Goal: Task Accomplishment & Management: Use online tool/utility

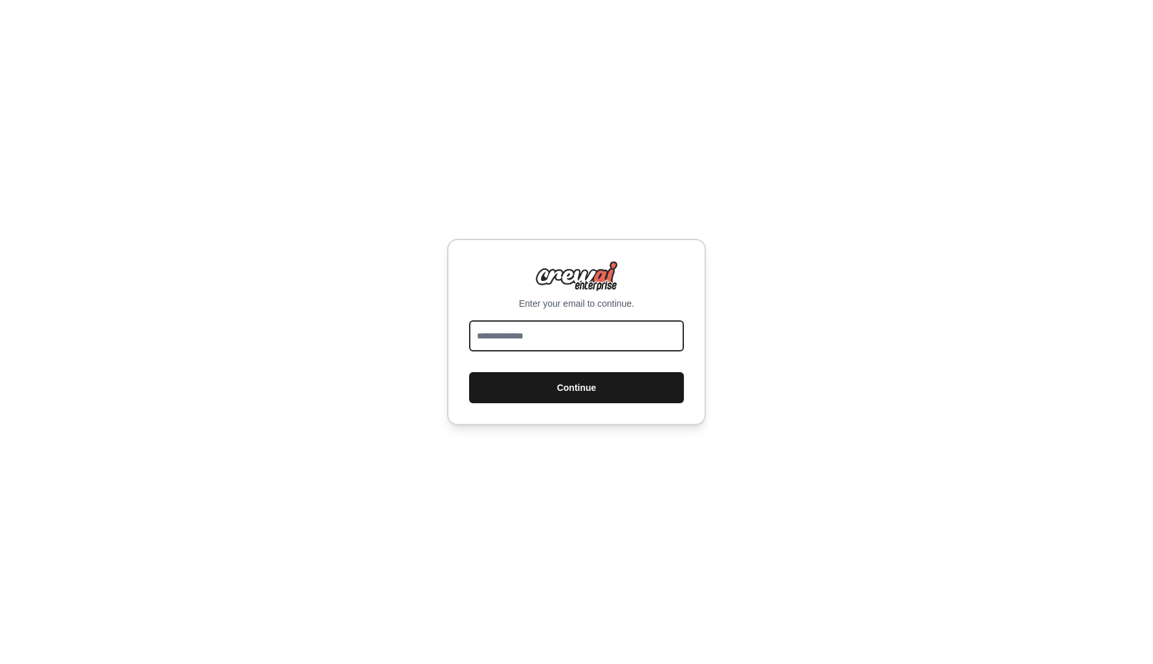
type input "**********"
click at [547, 384] on button "Continue" at bounding box center [576, 387] width 215 height 31
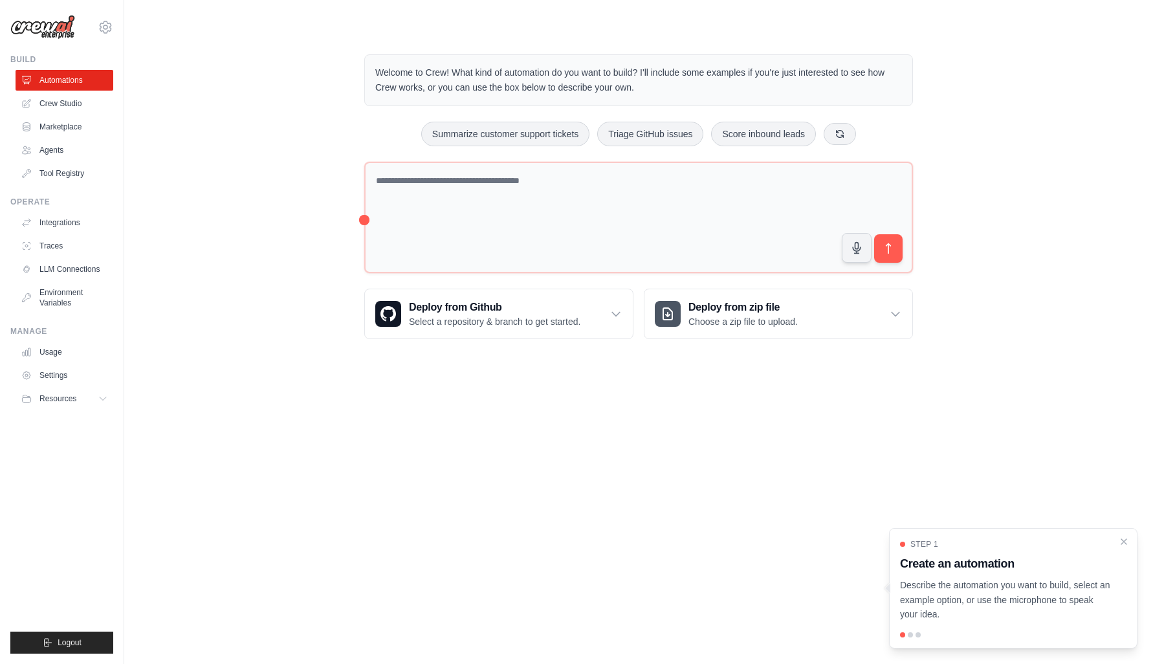
click at [1003, 606] on p "Describe the automation you want to build, select an example option, or use the…" at bounding box center [1005, 600] width 211 height 44
click at [970, 574] on div "Step 1 Create an automation Describe the automation you want to build, select a…" at bounding box center [1013, 580] width 226 height 83
click at [1014, 567] on h3 "Create an automation" at bounding box center [1005, 563] width 211 height 18
click at [910, 635] on div at bounding box center [910, 634] width 5 height 5
click at [998, 618] on p "Describe the automation you want to build, select an example option, or use the…" at bounding box center [1005, 600] width 211 height 44
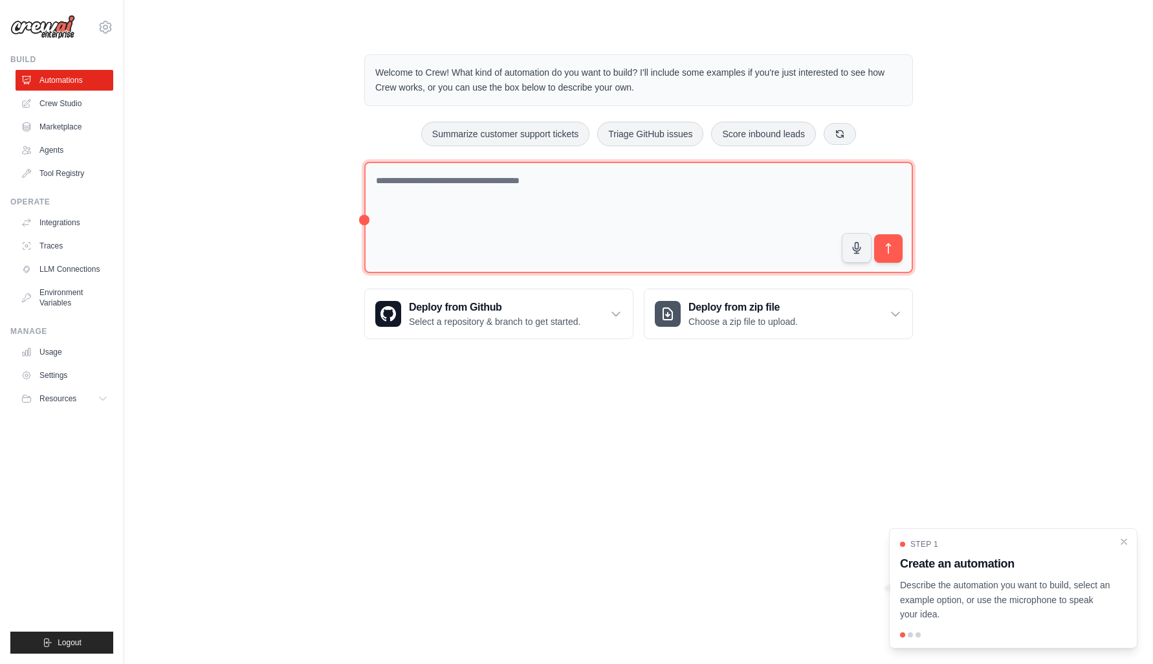
click at [545, 191] on textarea at bounding box center [638, 218] width 549 height 112
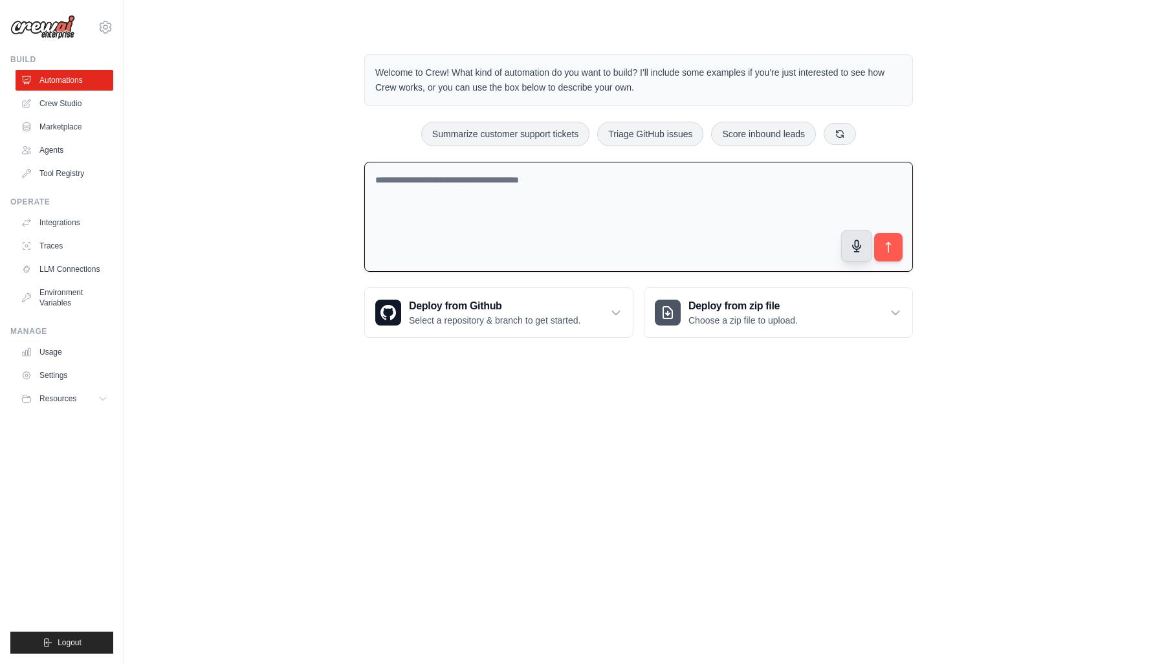
click at [853, 249] on icon "button" at bounding box center [857, 246] width 14 height 14
click at [543, 132] on button "Summarize customer support tickets" at bounding box center [505, 133] width 168 height 25
type textarea "**********"
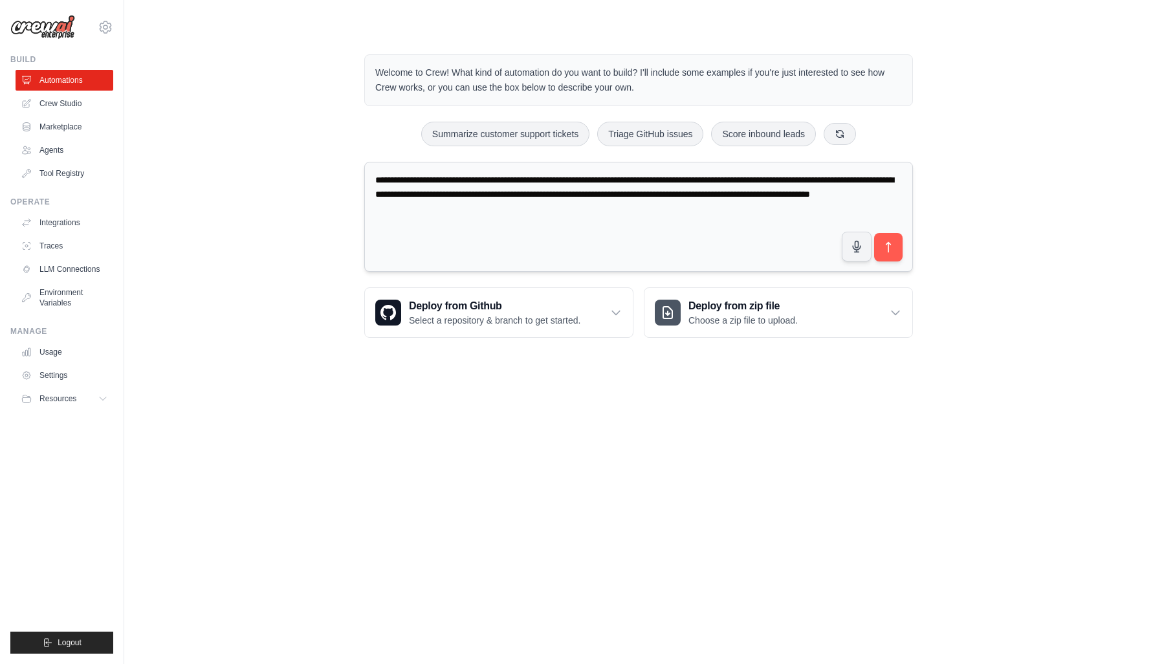
click at [551, 208] on textarea "**********" at bounding box center [638, 217] width 549 height 111
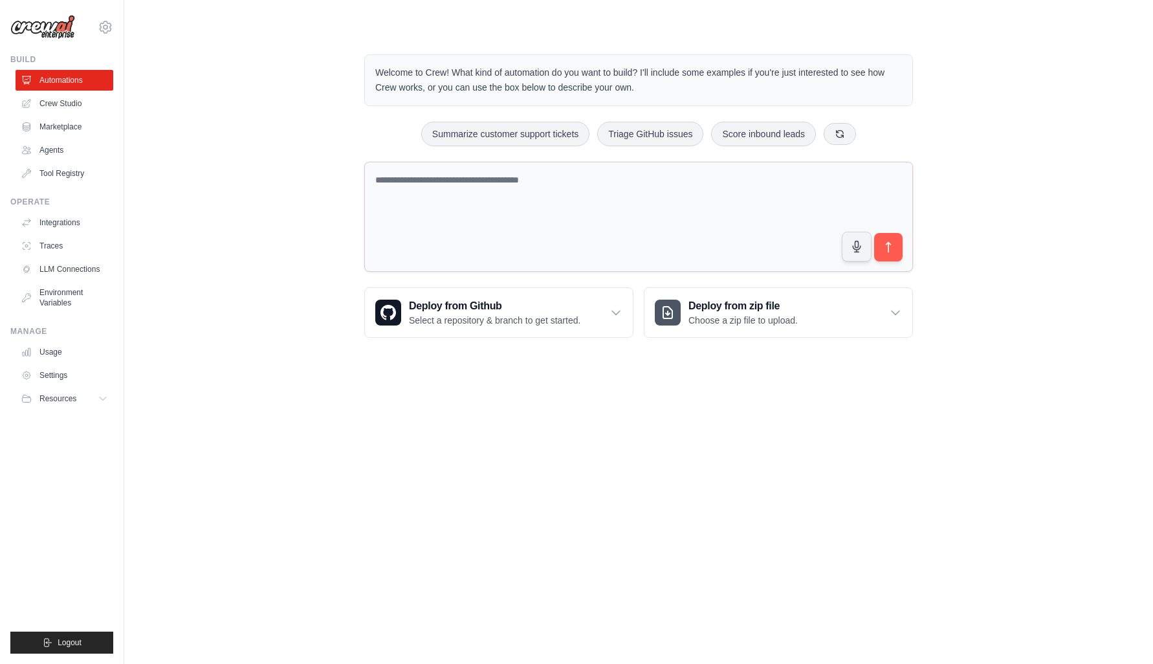
click at [305, 235] on div "Welcome to Crew! What kind of automation do you want to build? I'll include som…" at bounding box center [638, 196] width 987 height 325
click at [485, 192] on textarea at bounding box center [638, 217] width 549 height 111
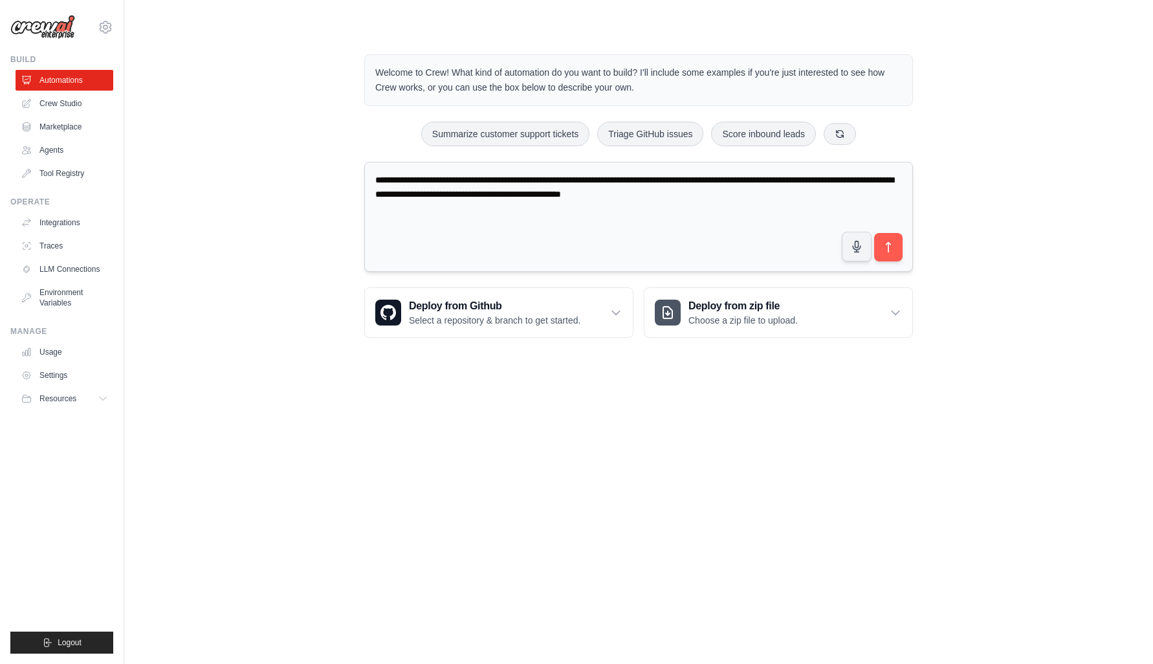
click at [459, 182] on textarea "**********" at bounding box center [638, 217] width 549 height 111
type textarea "**********"
click at [896, 246] on button "submit" at bounding box center [888, 247] width 30 height 30
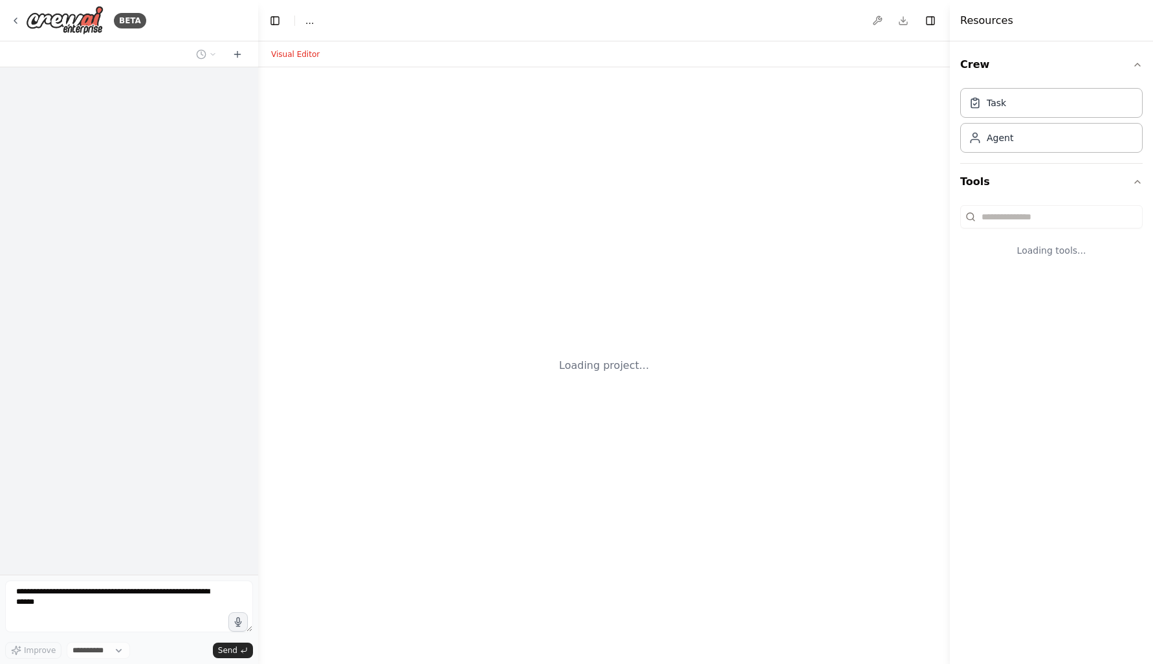
select select "****"
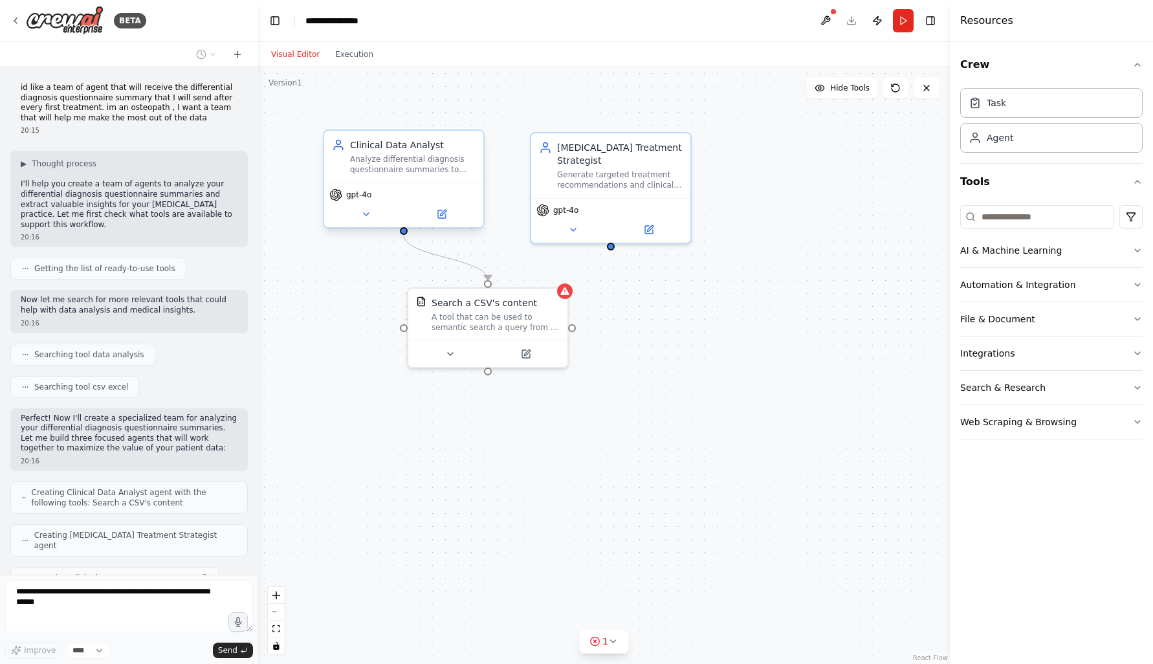
scroll to position [32, 0]
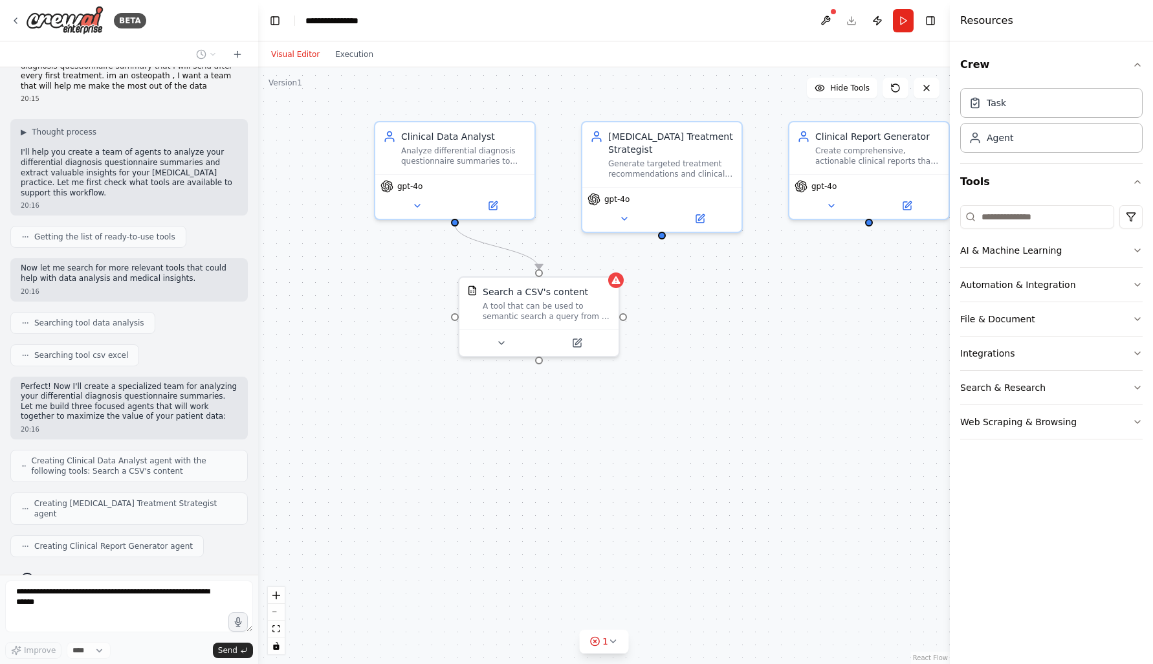
drag, startPoint x: 833, startPoint y: 282, endPoint x: 841, endPoint y: 275, distance: 11.0
click at [842, 276] on div ".deletable-edge-delete-btn { width: 20px; height: 20px; border: 0px solid #ffff…" at bounding box center [604, 365] width 692 height 596
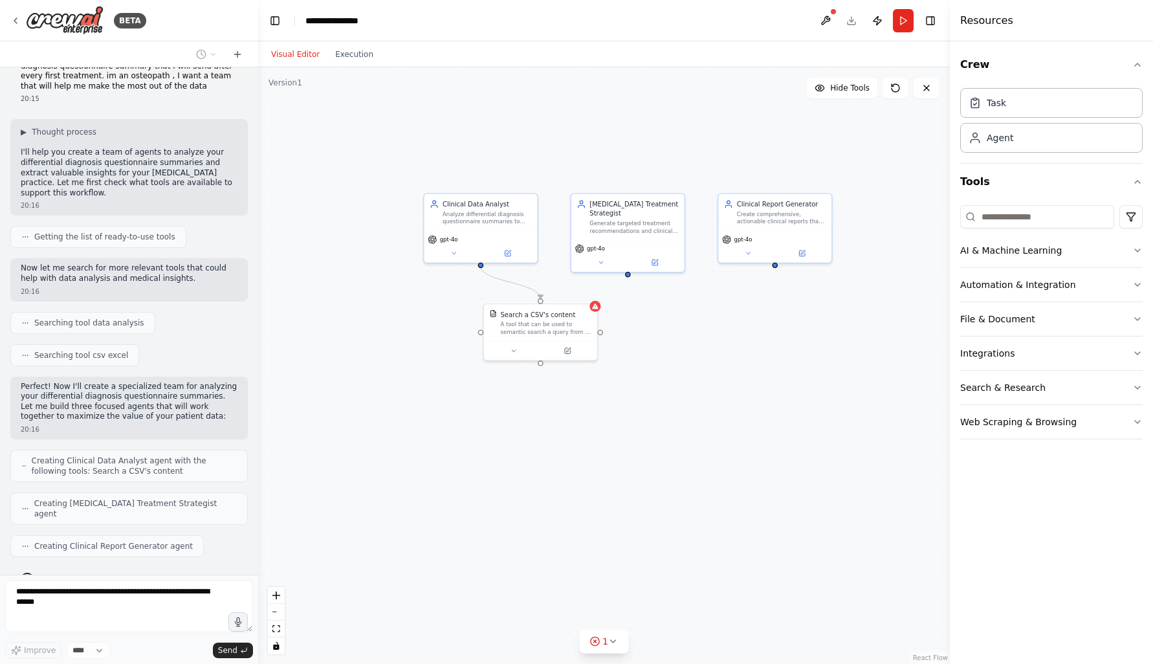
drag, startPoint x: 809, startPoint y: 257, endPoint x: 770, endPoint y: 305, distance: 61.1
click at [770, 309] on div ".deletable-edge-delete-btn { width: 20px; height: 20px; border: 0px solid #ffff…" at bounding box center [604, 365] width 692 height 596
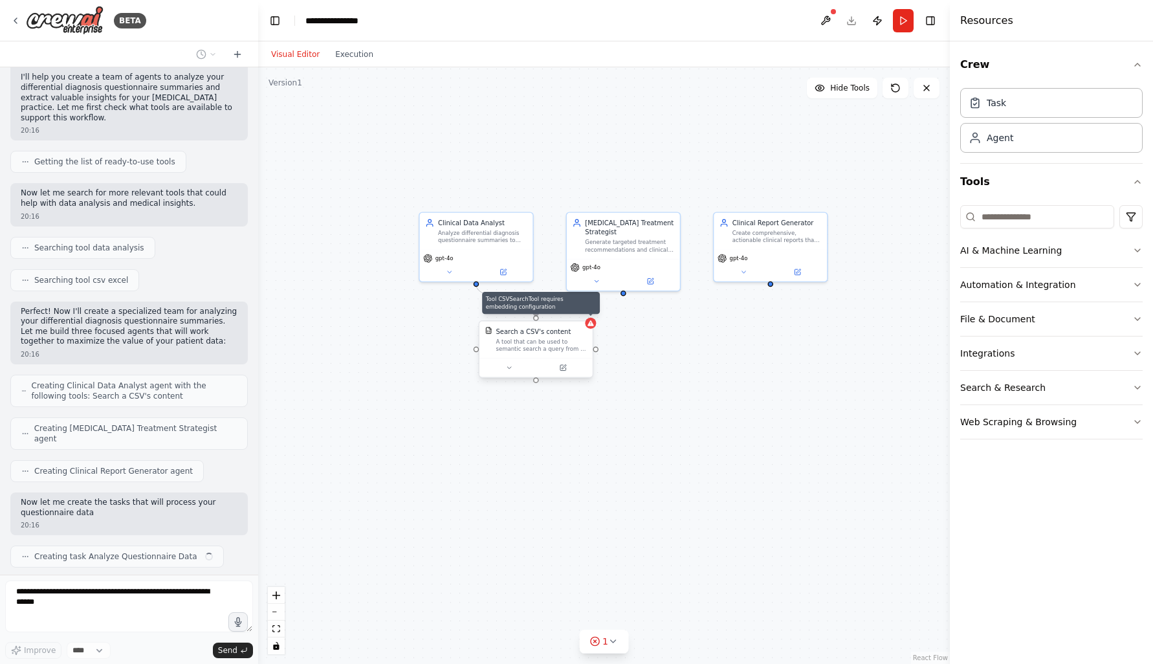
scroll to position [116, 0]
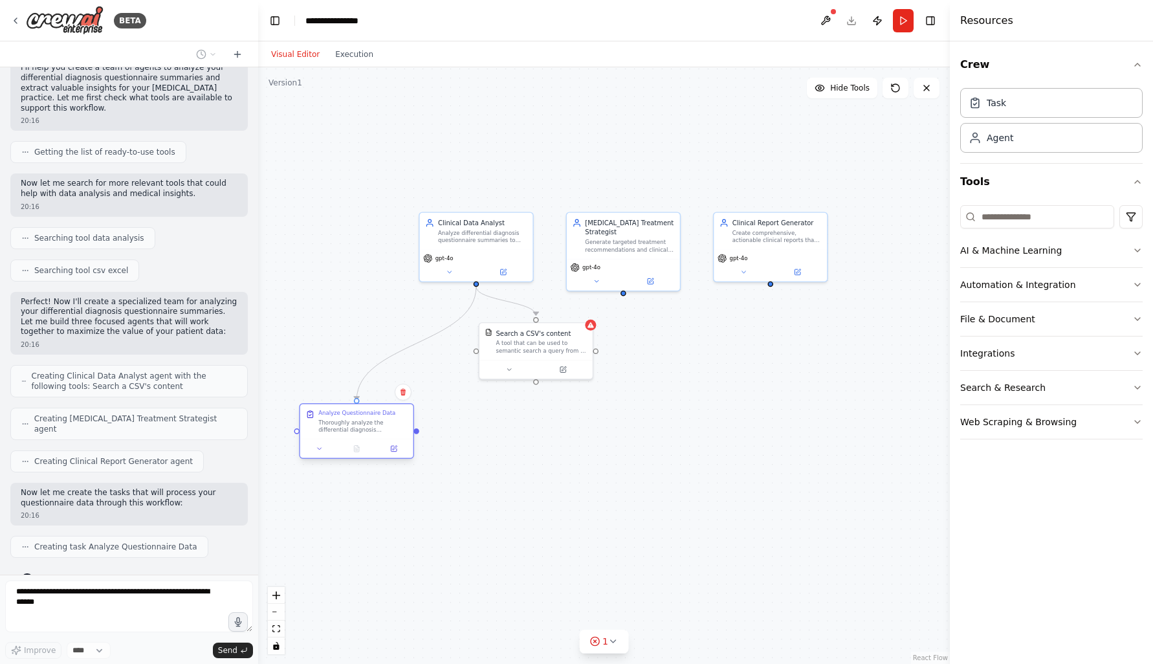
drag, startPoint x: 411, startPoint y: 417, endPoint x: 357, endPoint y: 431, distance: 55.7
click at [357, 431] on div "Thoroughly analyze the differential diagnosis questionnaire summary provided in…" at bounding box center [362, 426] width 89 height 15
drag, startPoint x: 345, startPoint y: 422, endPoint x: 375, endPoint y: 422, distance: 29.8
click at [376, 422] on div "Thoroughly analyze the differential diagnosis questionnaire summary provided in…" at bounding box center [390, 426] width 89 height 15
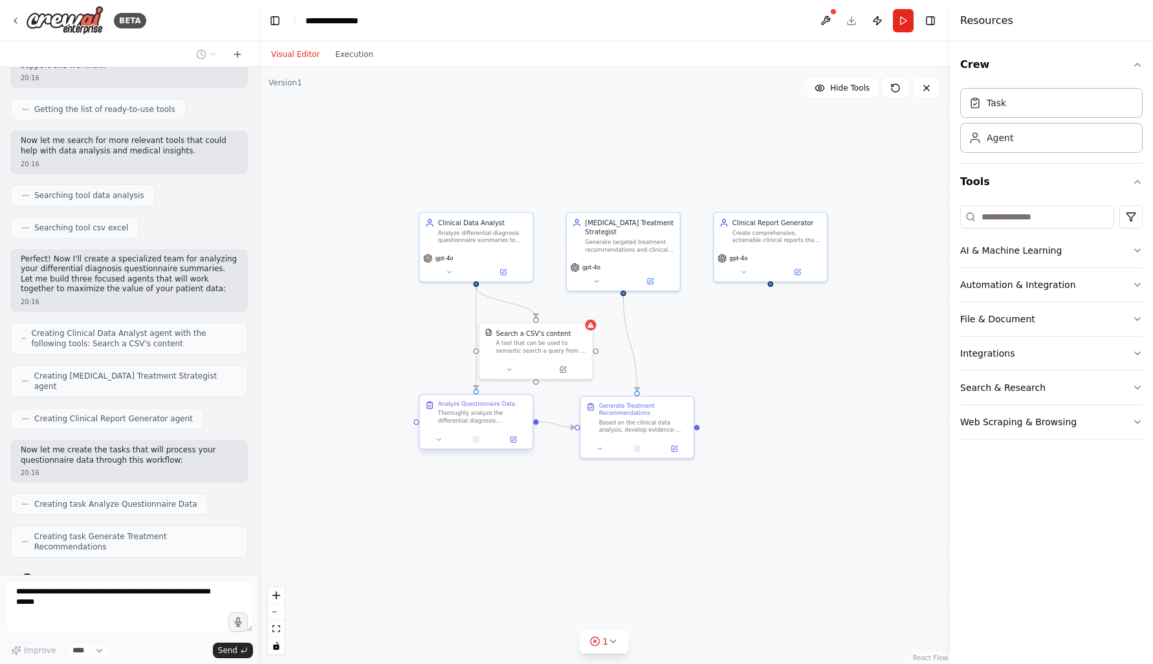
scroll to position [149, 0]
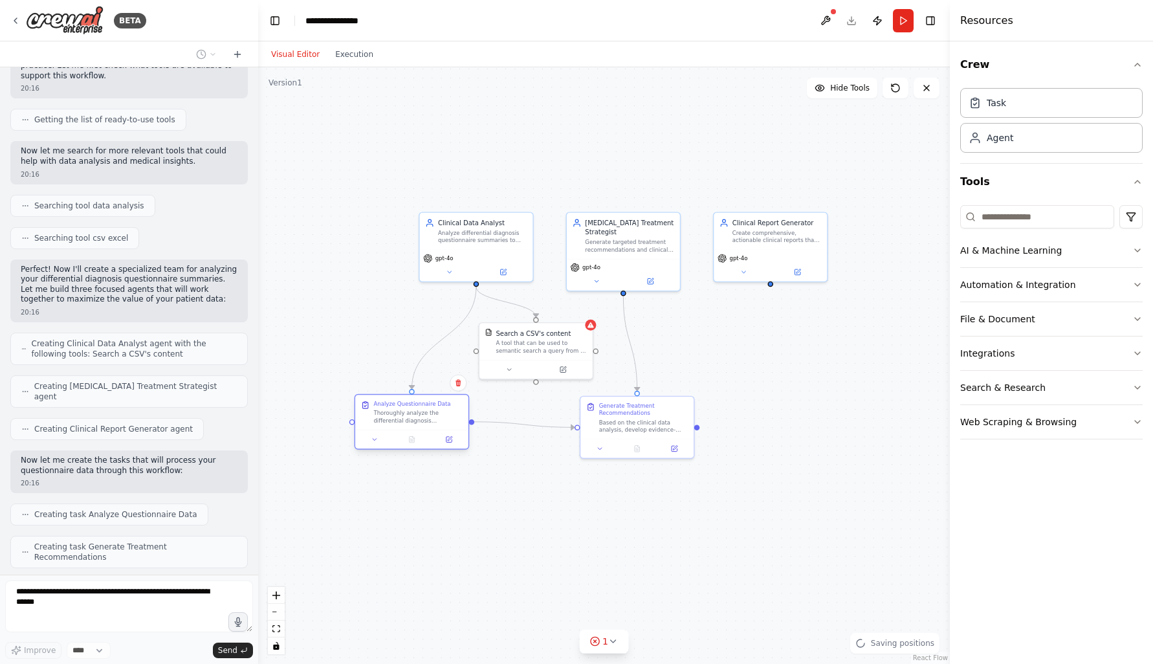
drag, startPoint x: 494, startPoint y: 423, endPoint x: 429, endPoint y: 424, distance: 64.7
click at [429, 424] on div "Analyze Questionnaire Data Thoroughly analyze the differential diagnosis questi…" at bounding box center [411, 412] width 113 height 35
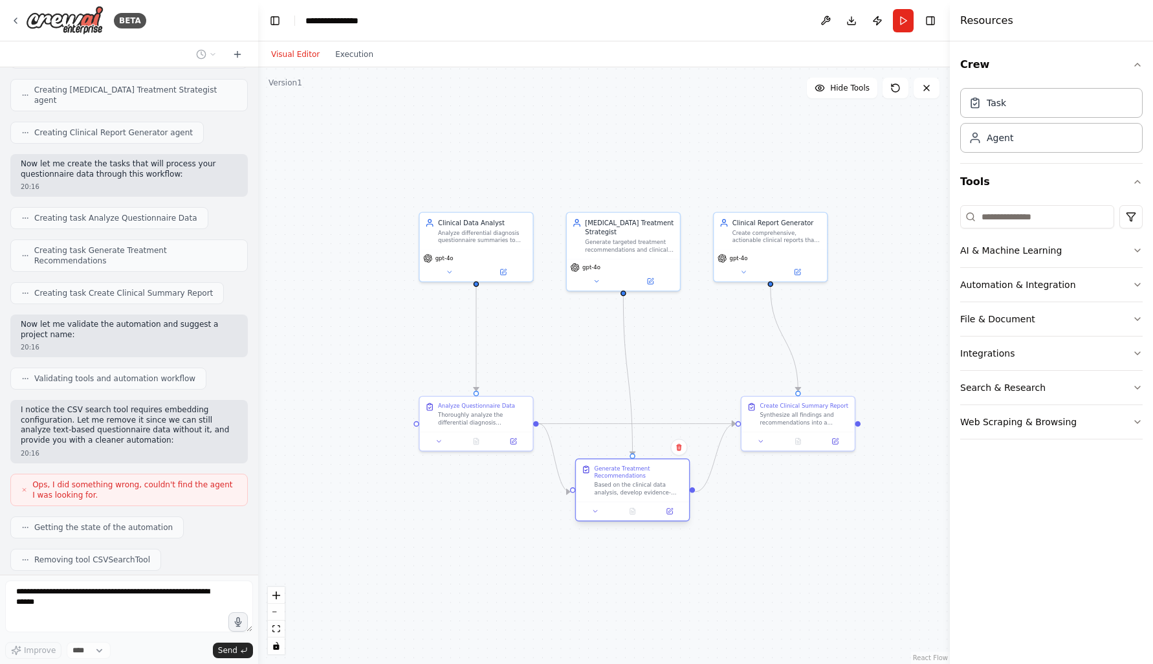
scroll to position [477, 0]
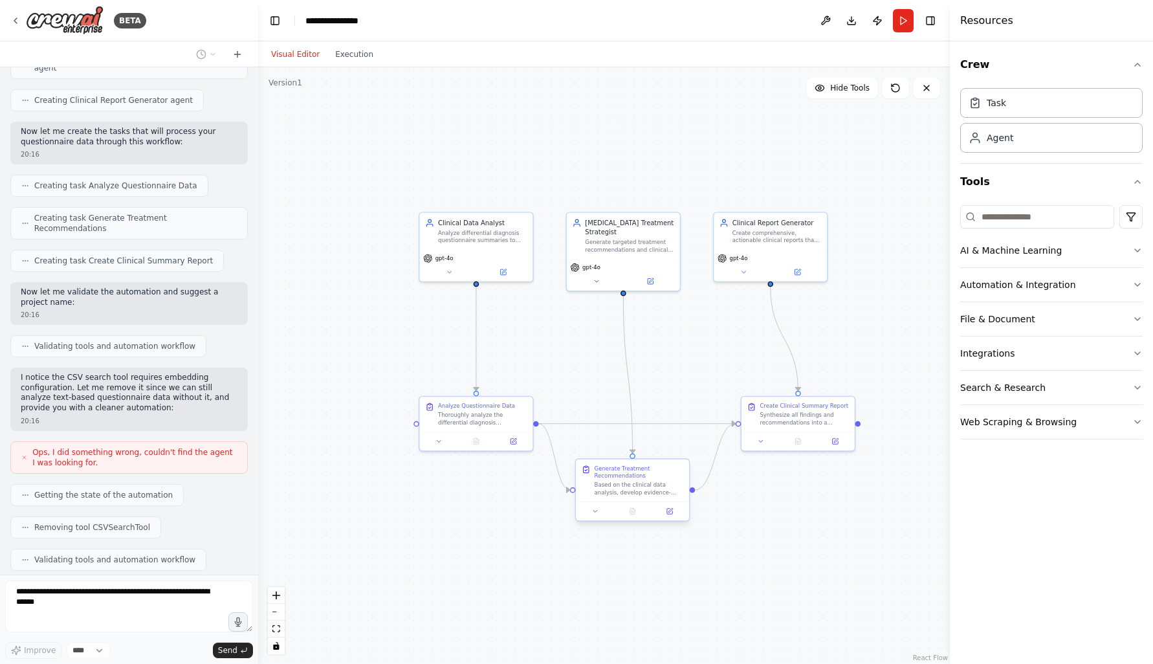
drag, startPoint x: 646, startPoint y: 466, endPoint x: 643, endPoint y: 477, distance: 10.8
click at [643, 477] on div "Generate Treatment Recommendations" at bounding box center [639, 471] width 89 height 15
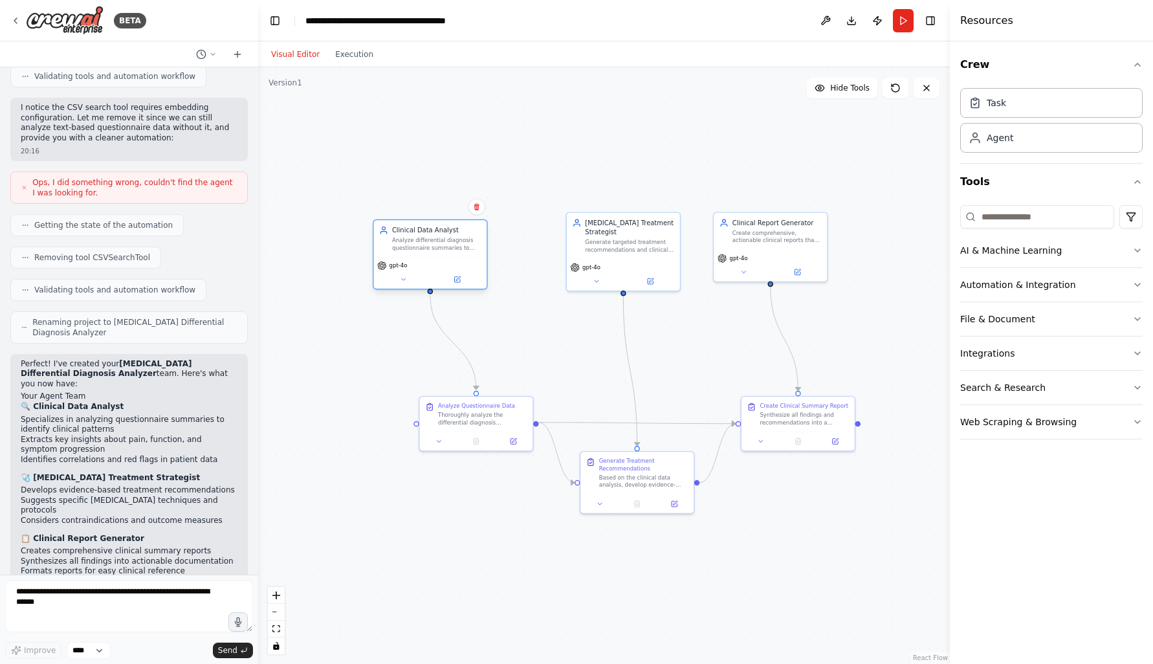
drag, startPoint x: 435, startPoint y: 243, endPoint x: 406, endPoint y: 246, distance: 29.3
click at [406, 246] on div "Analyze differential diagnosis questionnaire summaries to identify patterns, co…" at bounding box center [436, 244] width 89 height 15
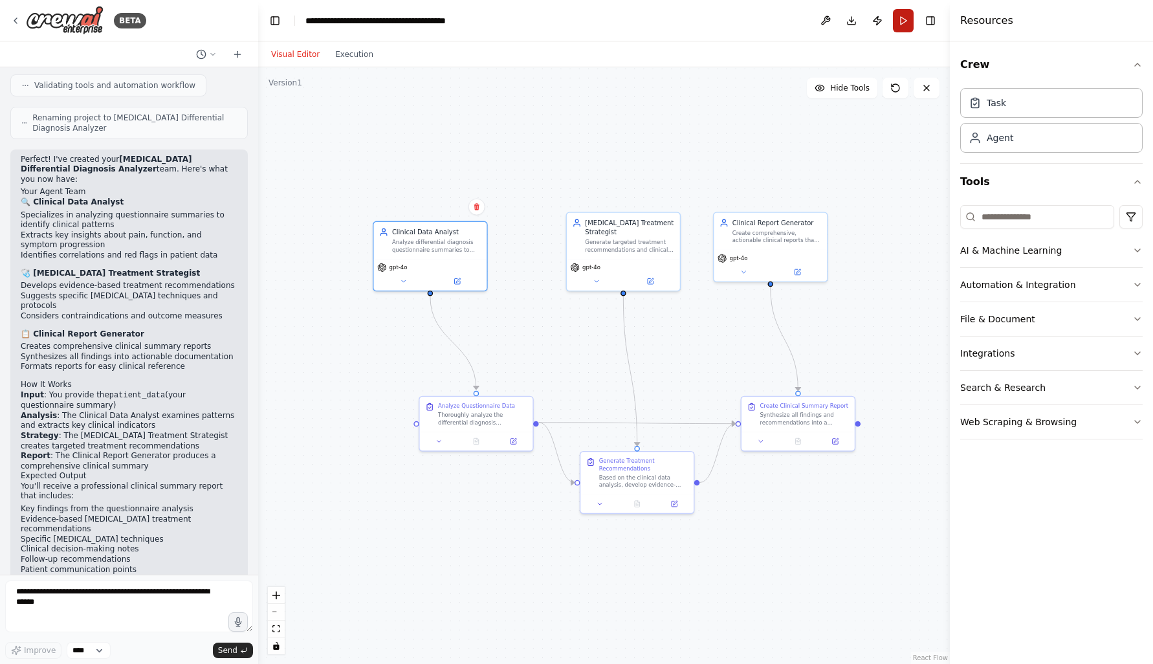
click at [900, 18] on button "Run" at bounding box center [903, 20] width 21 height 23
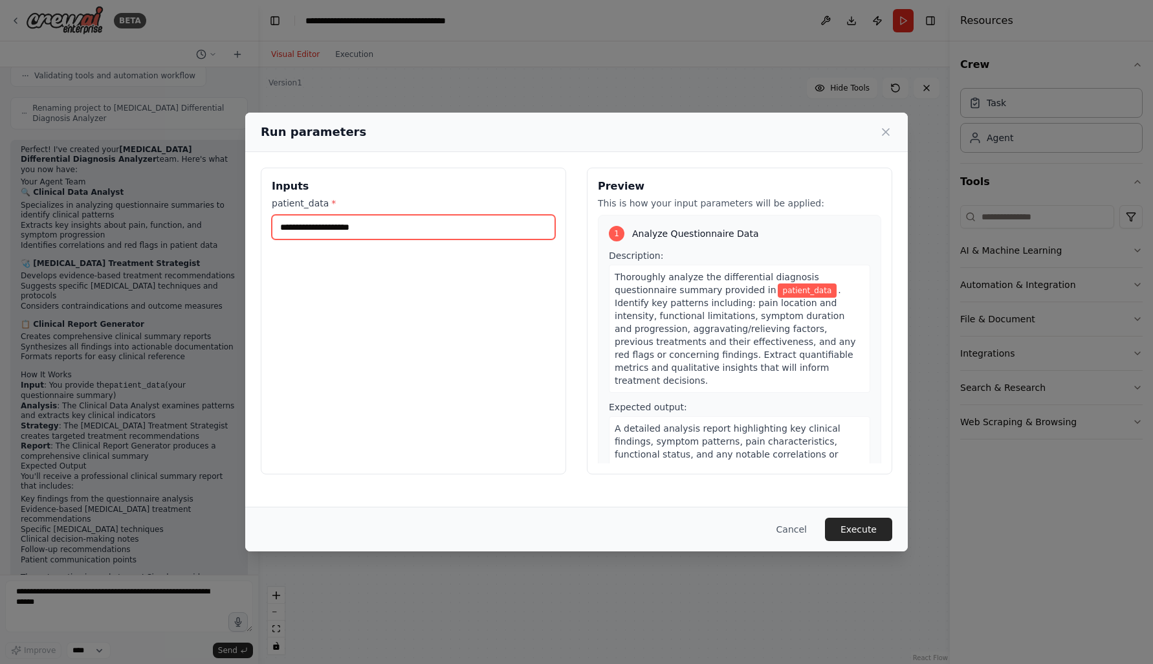
click at [322, 232] on input "patient_data *" at bounding box center [413, 227] width 283 height 25
click at [350, 224] on input "patient_data *" at bounding box center [413, 227] width 283 height 25
click at [800, 537] on button "Cancel" at bounding box center [791, 529] width 51 height 23
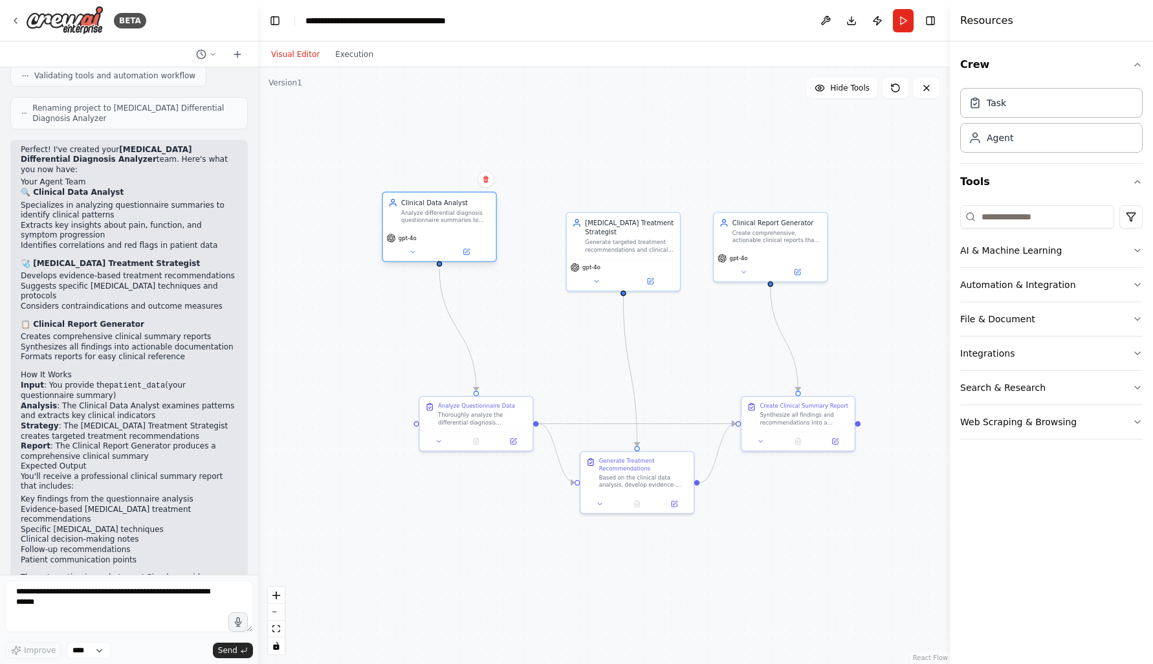
drag, startPoint x: 459, startPoint y: 201, endPoint x: 473, endPoint y: 221, distance: 24.2
click at [473, 221] on div "Analyze differential diagnosis questionnaire summaries to identify patterns, co…" at bounding box center [445, 216] width 89 height 15
drag, startPoint x: 484, startPoint y: 415, endPoint x: 444, endPoint y: 424, distance: 40.5
click at [444, 424] on div "Thoroughly analyze the differential diagnosis questionnaire summary provided in…" at bounding box center [445, 426] width 89 height 15
click at [444, 420] on div "Thoroughly analyze the differential diagnosis questionnaire summary provided in…" at bounding box center [445, 426] width 89 height 15
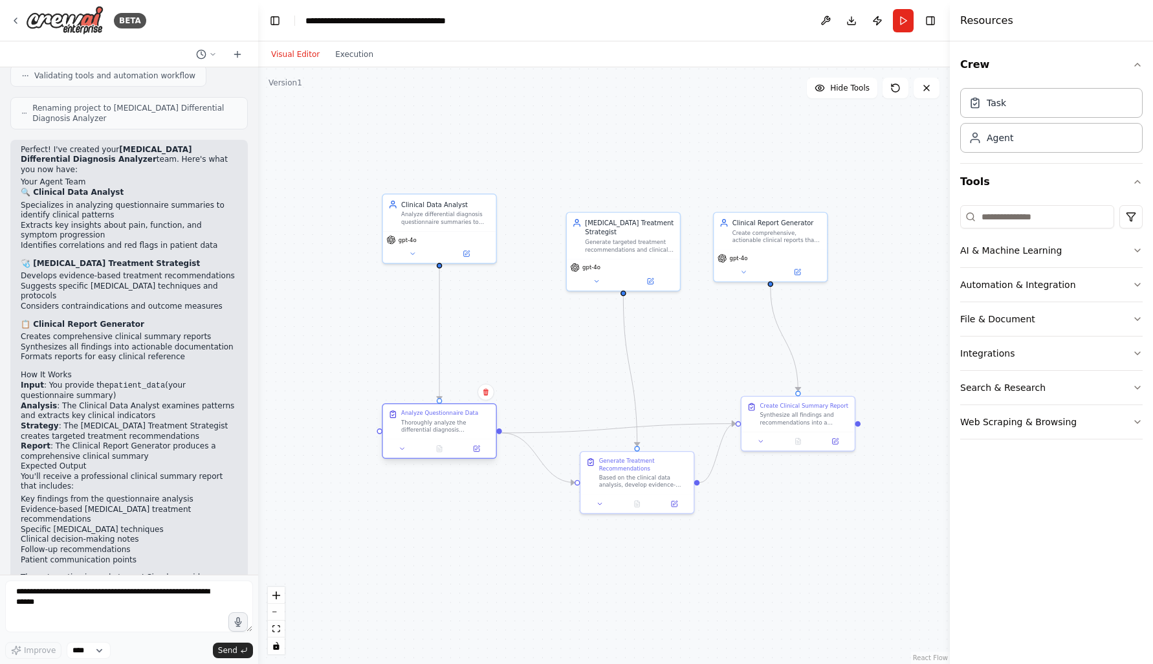
click at [444, 420] on div "Thoroughly analyze the differential diagnosis questionnaire summary provided in…" at bounding box center [445, 426] width 89 height 15
click at [405, 448] on icon at bounding box center [401, 448] width 7 height 7
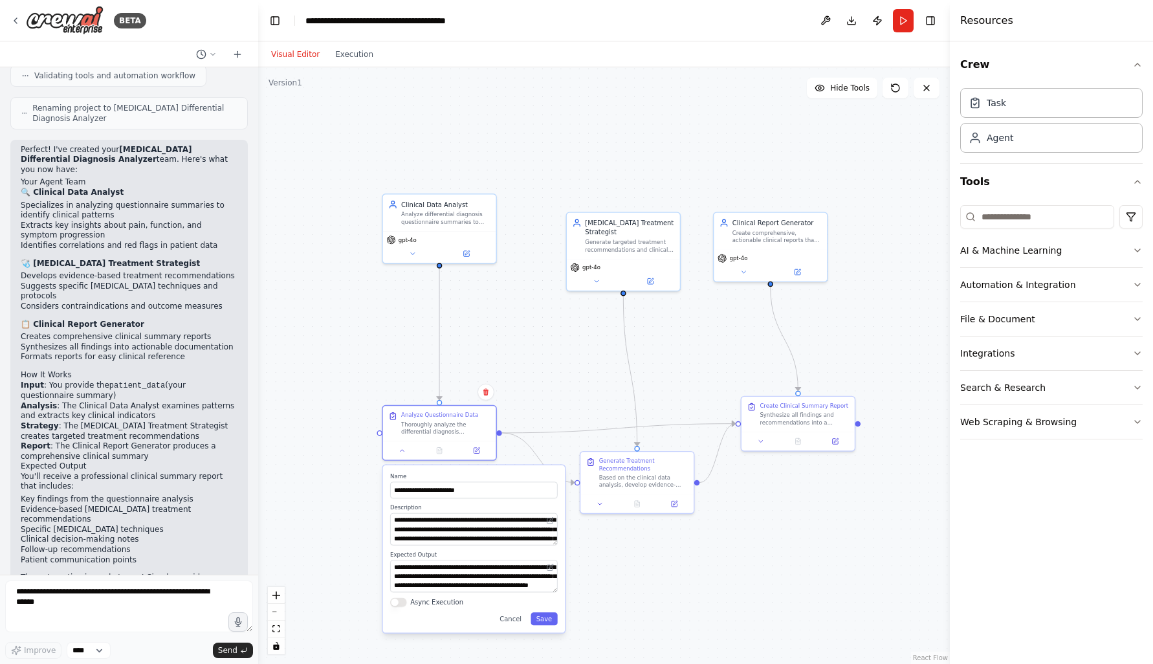
click at [541, 336] on div ".deletable-edge-delete-btn { width: 20px; height: 20px; border: 0px solid #ffff…" at bounding box center [604, 365] width 692 height 596
click at [400, 452] on button at bounding box center [402, 448] width 32 height 11
click at [1076, 334] on button "File & Document" at bounding box center [1051, 319] width 182 height 34
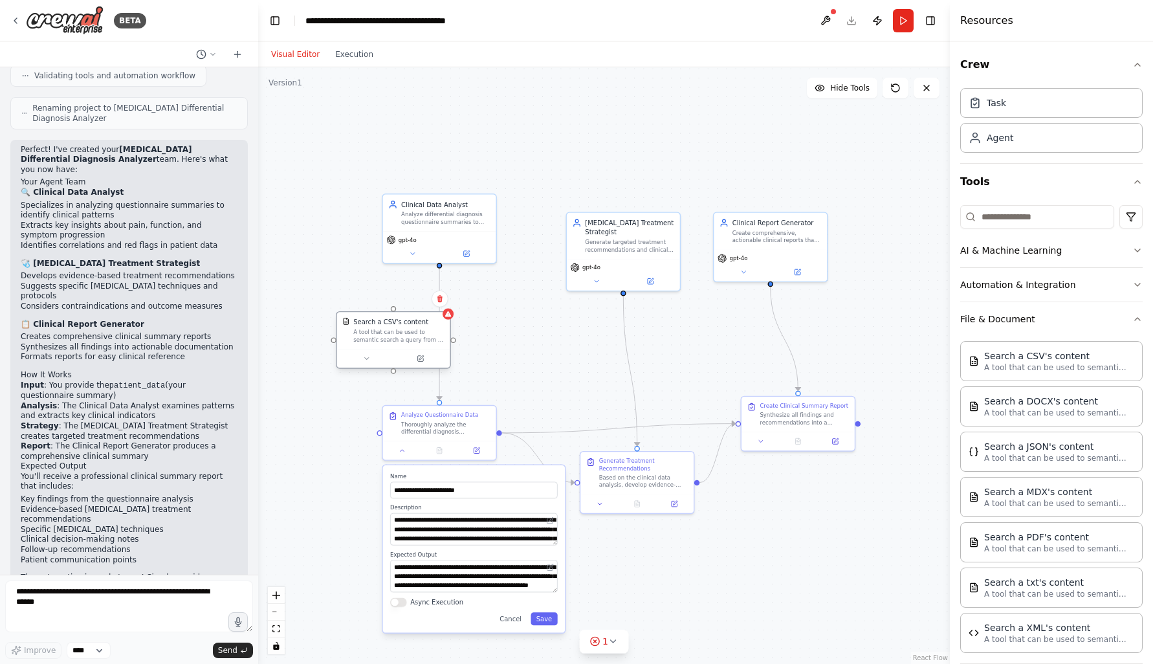
drag, startPoint x: 408, startPoint y: 349, endPoint x: 375, endPoint y: 342, distance: 33.1
click at [375, 342] on div "A tool that can be used to semantic search a query from a CSV's content." at bounding box center [398, 336] width 91 height 15
drag, startPoint x: 442, startPoint y: 398, endPoint x: 385, endPoint y: 309, distance: 105.9
click at [385, 309] on div ".deletable-edge-delete-btn { width: 20px; height: 20px; border: 0px solid #ffff…" at bounding box center [619, 378] width 492 height 424
drag, startPoint x: 384, startPoint y: 371, endPoint x: 381, endPoint y: 307, distance: 64.1
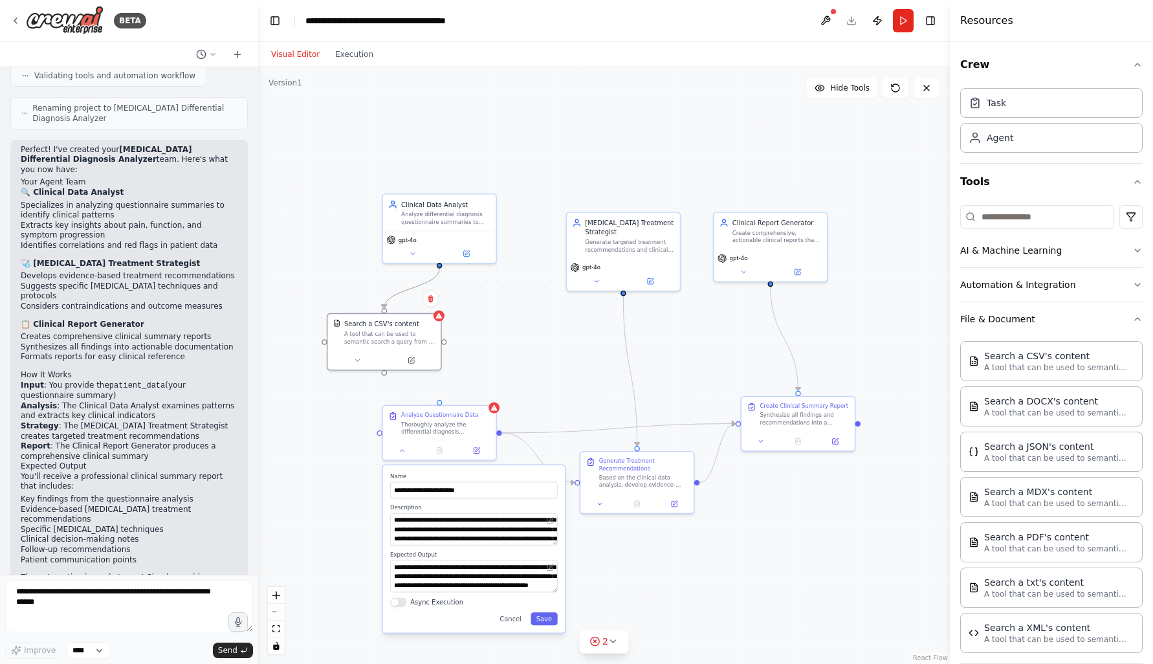
click at [381, 306] on div ".deletable-edge-delete-btn { width: 20px; height: 20px; border: 0px solid #ffff…" at bounding box center [619, 378] width 492 height 424
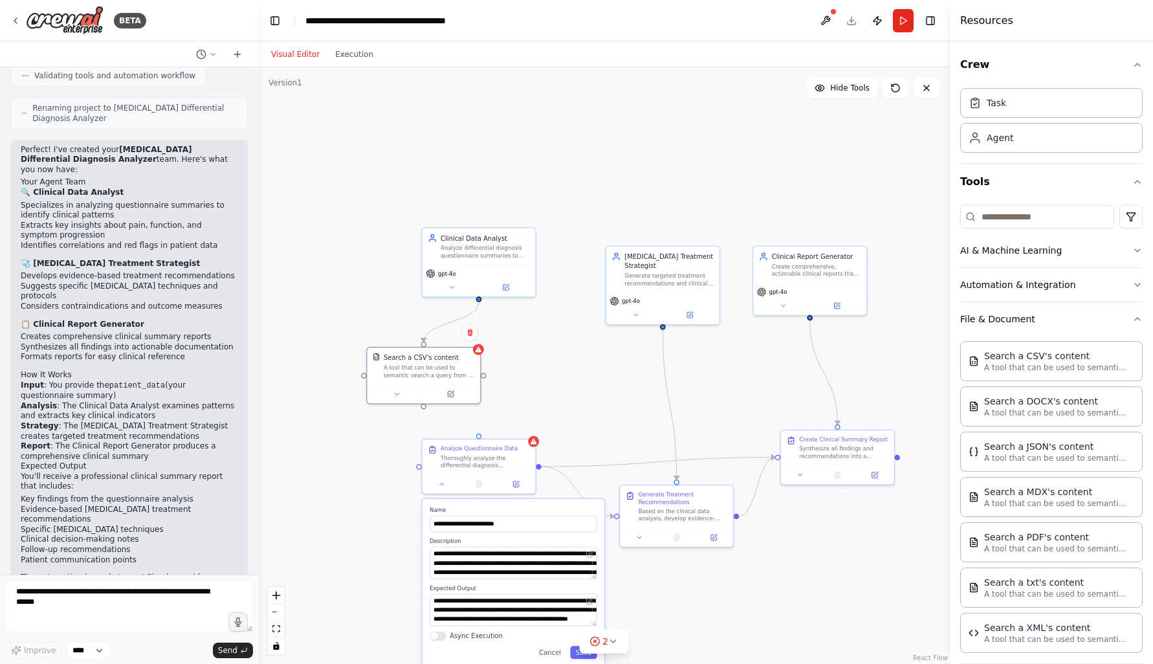
drag, startPoint x: 446, startPoint y: 345, endPoint x: 483, endPoint y: 380, distance: 49.9
click at [483, 379] on div ".deletable-edge-delete-btn { width: 20px; height: 20px; border: 0px solid #ffff…" at bounding box center [604, 365] width 692 height 596
click at [477, 376] on div "Search a CSV's content A tool that can be used to semantic search a query from …" at bounding box center [421, 374] width 115 height 58
click at [421, 406] on div at bounding box center [422, 405] width 6 height 6
drag, startPoint x: 421, startPoint y: 343, endPoint x: 477, endPoint y: 441, distance: 113.0
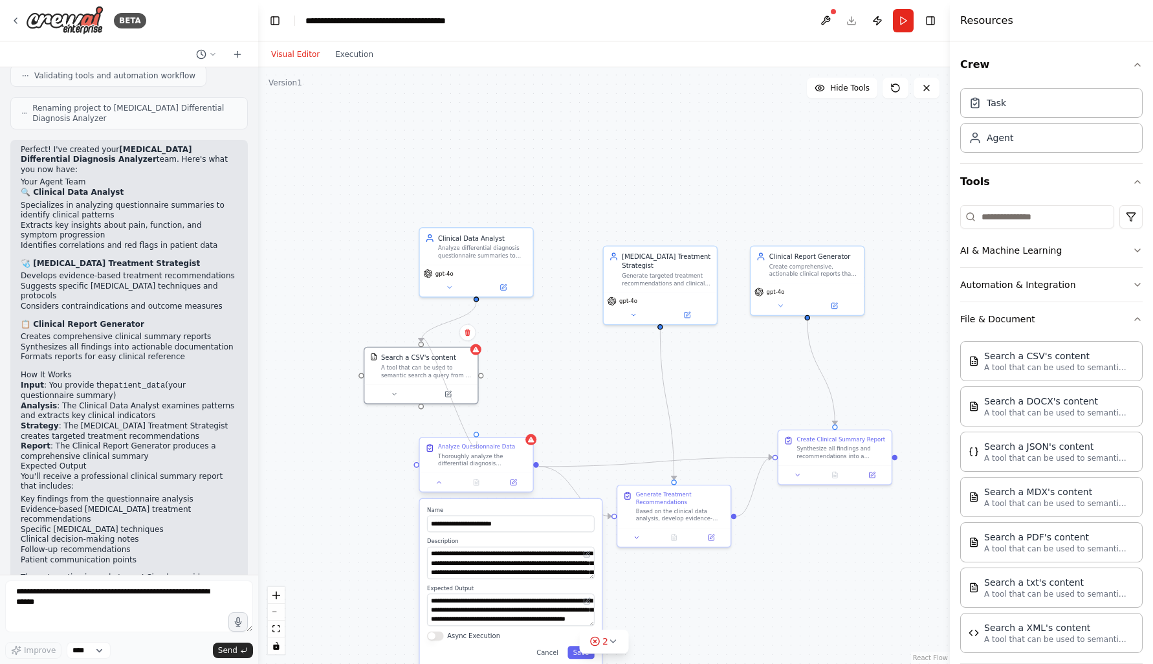
click at [477, 441] on div "**********" at bounding box center [655, 411] width 492 height 424
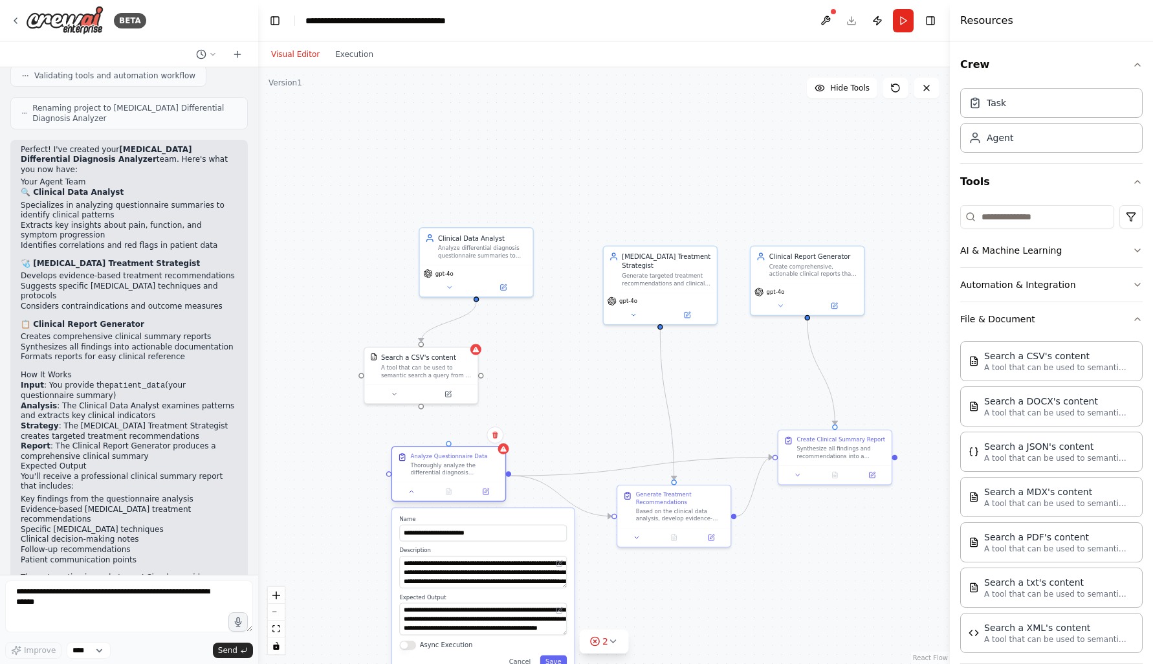
drag, startPoint x: 453, startPoint y: 463, endPoint x: 427, endPoint y: 472, distance: 27.2
click at [427, 472] on div "Thoroughly analyze the differential diagnosis questionnaire summary provided in…" at bounding box center [454, 468] width 89 height 15
click at [427, 491] on button at bounding box center [412, 491] width 32 height 11
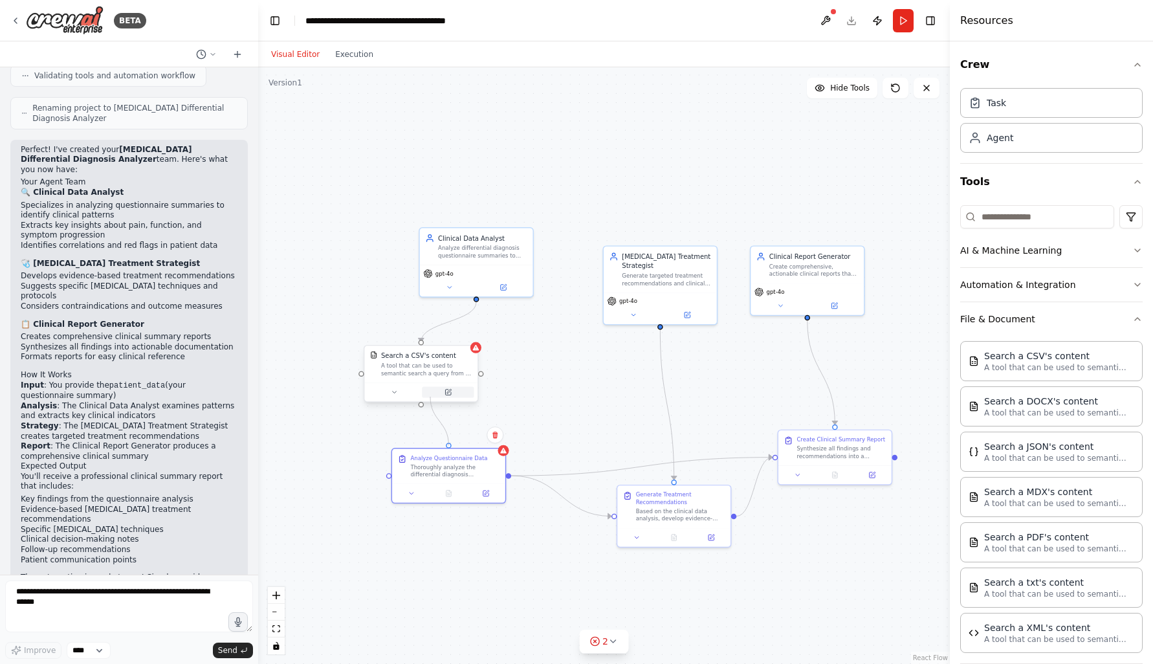
drag, startPoint x: 449, startPoint y: 448, endPoint x: 430, endPoint y: 396, distance: 55.3
click at [430, 396] on div "Clinical Data Analyst Analyze differential diagnosis questionnaire summaries to…" at bounding box center [655, 411] width 492 height 424
drag, startPoint x: 420, startPoint y: 404, endPoint x: 459, endPoint y: 483, distance: 88.5
click at [459, 483] on div "Clinical Data Analyst Analyze differential diagnosis questionnaire summaries to…" at bounding box center [655, 411] width 492 height 424
drag, startPoint x: 422, startPoint y: 407, endPoint x: 501, endPoint y: 477, distance: 105.4
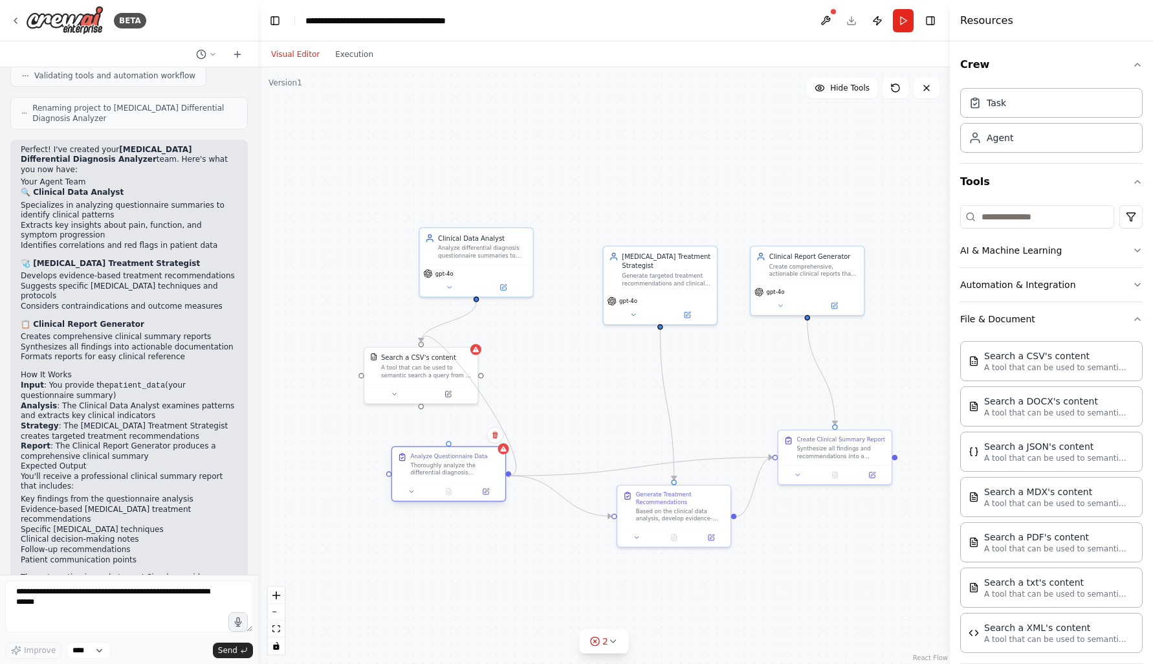
click at [501, 477] on div "Clinical Data Analyst Analyze differential diagnosis questionnaire summaries to…" at bounding box center [655, 411] width 492 height 424
click at [471, 359] on div "Search a CSV's content" at bounding box center [426, 355] width 91 height 9
click at [473, 336] on button at bounding box center [467, 332] width 17 height 17
click at [447, 333] on button "Confirm" at bounding box center [431, 333] width 46 height 16
click at [447, 334] on button "Confirm" at bounding box center [431, 334] width 46 height 16
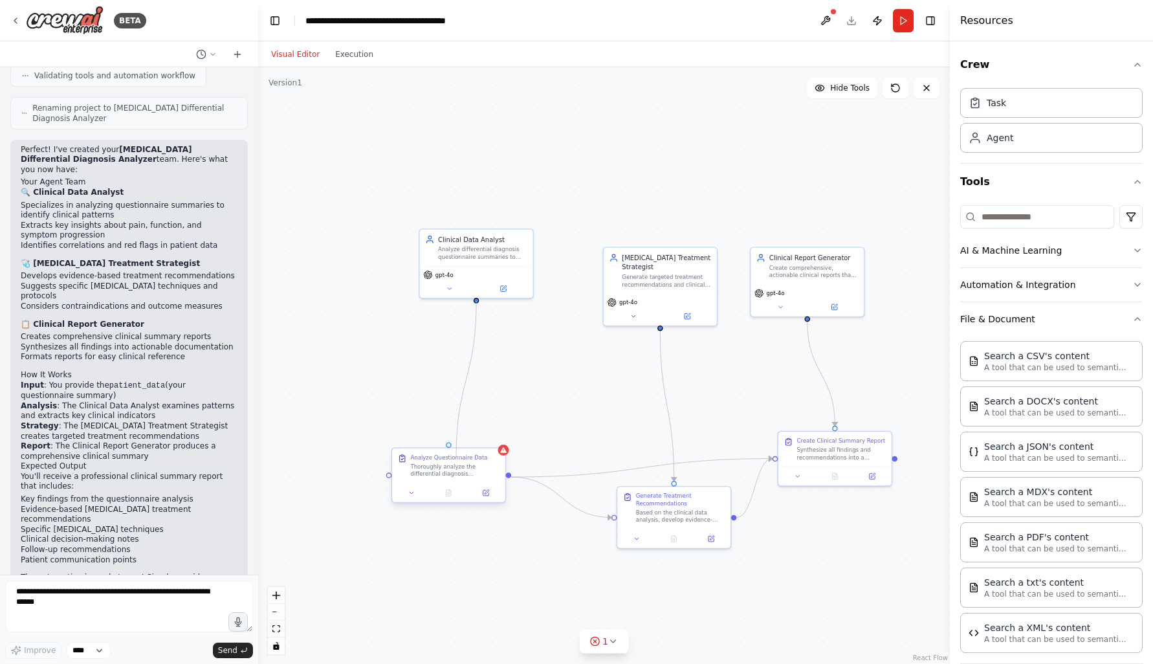
drag, startPoint x: 477, startPoint y: 310, endPoint x: 455, endPoint y: 458, distance: 149.7
click at [455, 458] on div "Clinical Data Analyst Analyze differential diagnosis questionnaire summaries to…" at bounding box center [655, 413] width 492 height 424
drag, startPoint x: 476, startPoint y: 301, endPoint x: 448, endPoint y: 448, distance: 149.5
click at [448, 448] on div "Clinical Data Analyst Analyze differential diagnosis questionnaire summaries to…" at bounding box center [655, 413] width 492 height 424
drag, startPoint x: 474, startPoint y: 461, endPoint x: 497, endPoint y: 446, distance: 28.2
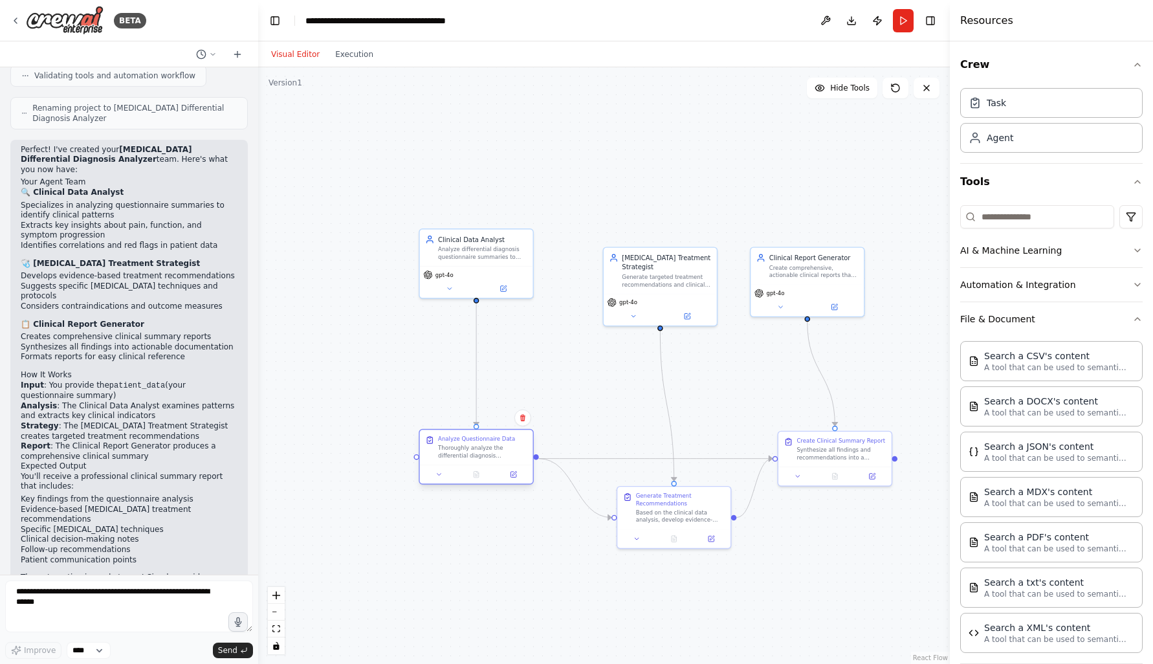
click at [497, 446] on div "Analyze Questionnaire Data Thoroughly analyze the differential diagnosis questi…" at bounding box center [482, 447] width 89 height 24
drag, startPoint x: 696, startPoint y: 502, endPoint x: 685, endPoint y: 501, distance: 11.1
click at [685, 501] on div "Generate Treatment Recommendations" at bounding box center [666, 497] width 89 height 15
drag, startPoint x: 847, startPoint y: 463, endPoint x: 822, endPoint y: 462, distance: 25.9
click at [822, 462] on div "Create Clinical Summary Report Synthesize all findings and recommendations into…" at bounding box center [806, 447] width 113 height 35
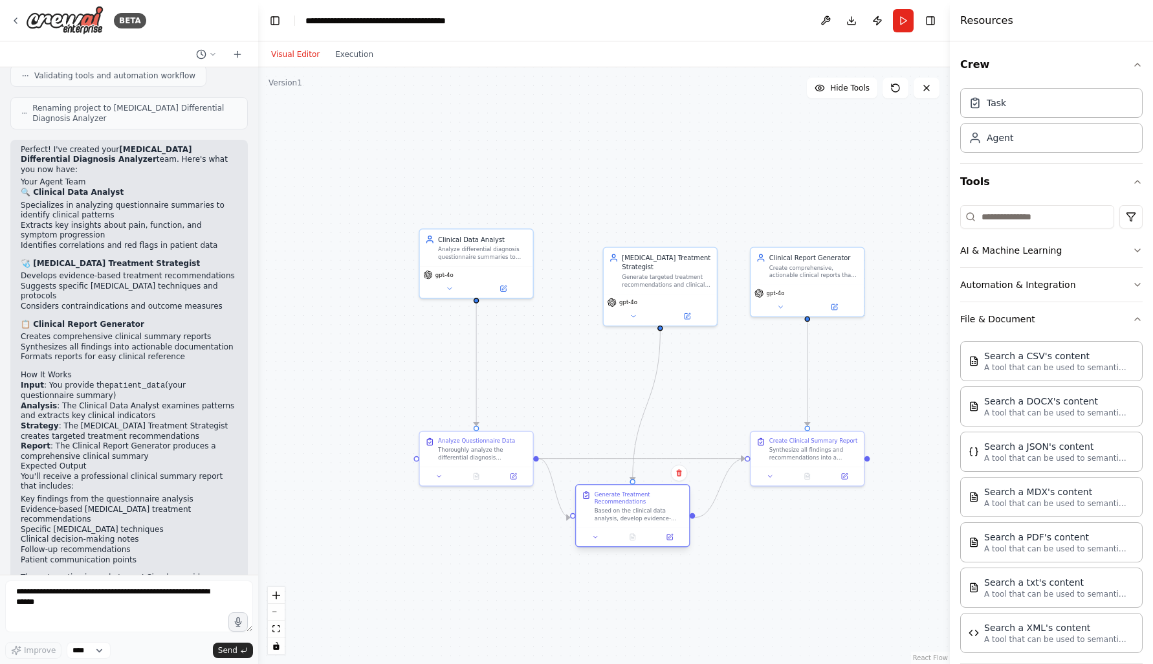
drag, startPoint x: 660, startPoint y: 518, endPoint x: 638, endPoint y: 518, distance: 22.0
click at [638, 518] on div "Based on the clinical data analysis, develop evidence-based osteopathic treatme…" at bounding box center [639, 514] width 89 height 15
drag, startPoint x: 643, startPoint y: 268, endPoint x: 617, endPoint y: 264, distance: 26.8
click at [617, 264] on div "Osteopathic Treatment Strategist" at bounding box center [639, 260] width 89 height 18
drag, startPoint x: 800, startPoint y: 465, endPoint x: 785, endPoint y: 464, distance: 14.2
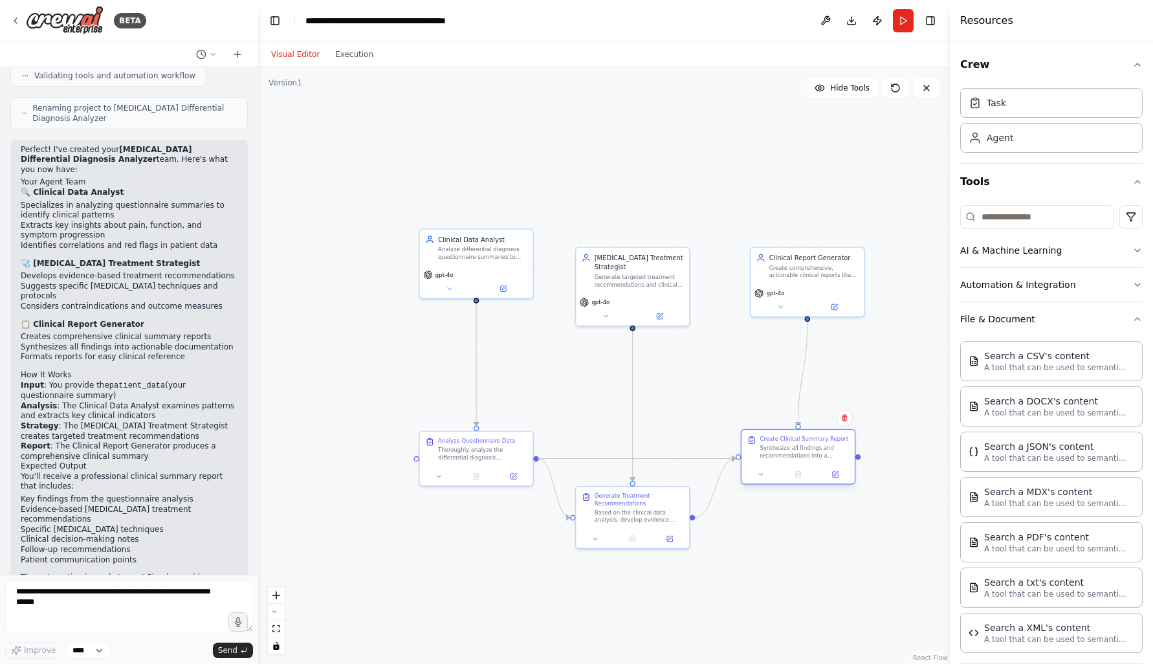
click at [785, 464] on div "Create Clinical Summary Report Synthesize all findings and recommendations into…" at bounding box center [798, 457] width 115 height 56
drag, startPoint x: 780, startPoint y: 265, endPoint x: 765, endPoint y: 264, distance: 14.9
click at [765, 264] on div "Create comprehensive, actionable clinical reports that synthesize {patient_data…" at bounding box center [794, 270] width 89 height 15
click at [770, 264] on div "Create comprehensive, actionable clinical reports that synthesize {patient_data…" at bounding box center [804, 270] width 89 height 15
click at [553, 385] on div ".deletable-edge-delete-btn { width: 20px; height: 20px; border: 0px solid #ffff…" at bounding box center [604, 365] width 692 height 596
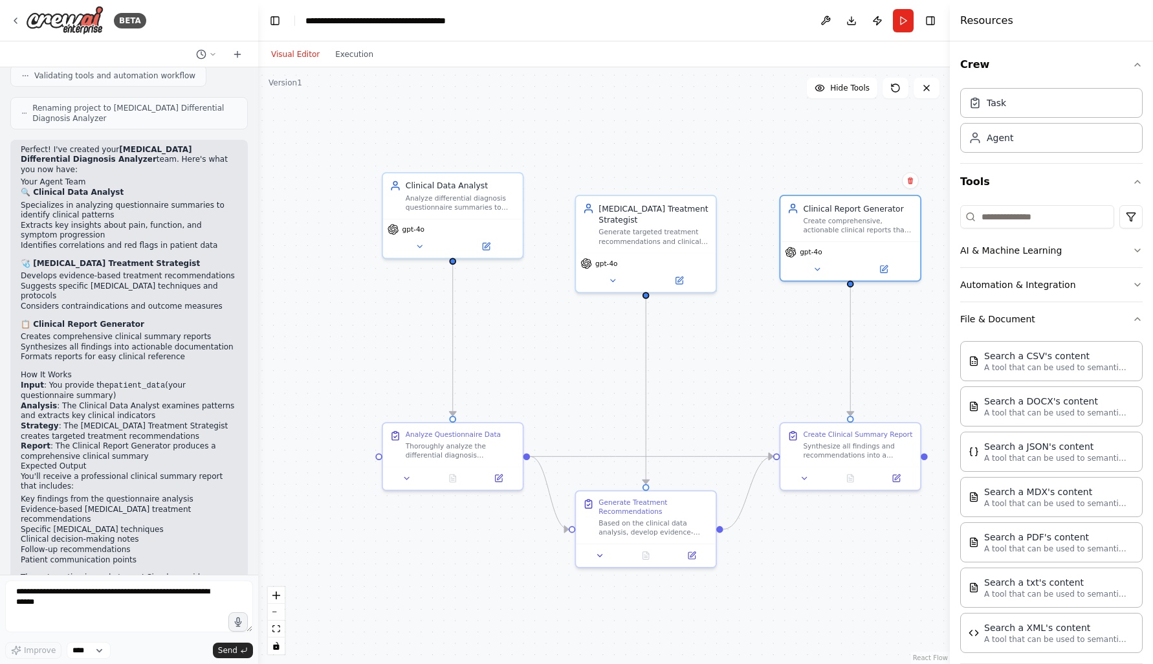
drag, startPoint x: 562, startPoint y: 348, endPoint x: 545, endPoint y: 400, distance: 54.4
click at [545, 400] on div ".deletable-edge-delete-btn { width: 20px; height: 20px; border: 0px solid #ffff…" at bounding box center [604, 365] width 692 height 596
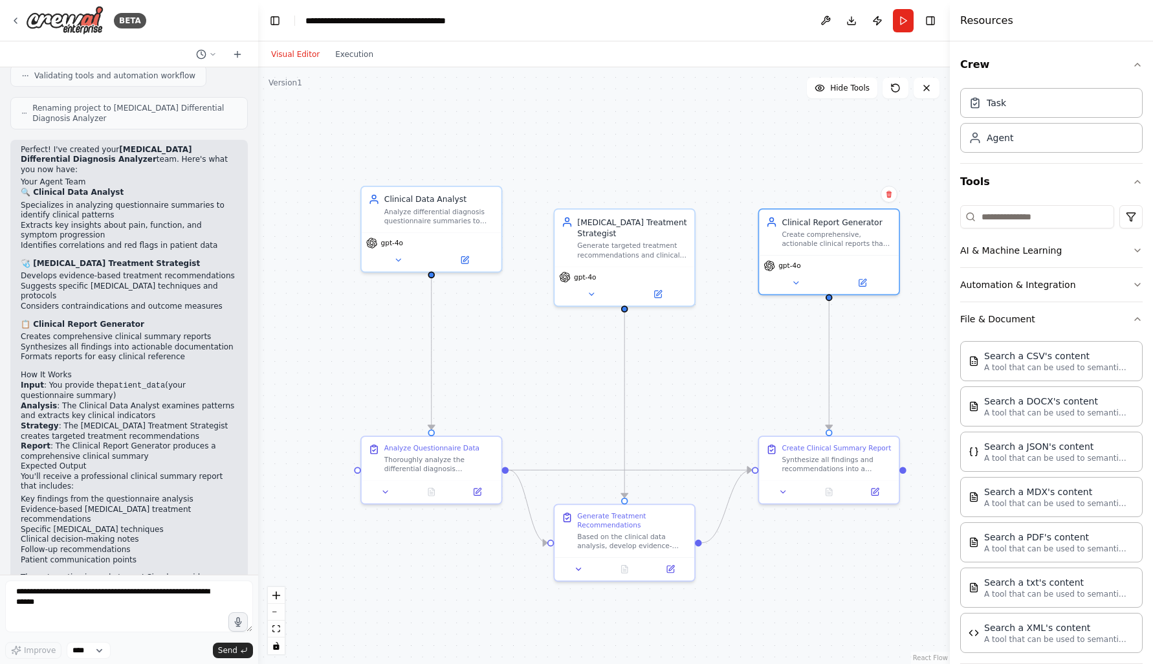
drag, startPoint x: 545, startPoint y: 387, endPoint x: 527, endPoint y: 382, distance: 18.7
click at [527, 382] on div ".deletable-edge-delete-btn { width: 20px; height: 20px; border: 0px solid #ffff…" at bounding box center [604, 365] width 692 height 596
click at [182, 599] on textarea at bounding box center [129, 606] width 248 height 52
type textarea "*"
click at [96, 593] on textarea at bounding box center [129, 606] width 248 height 52
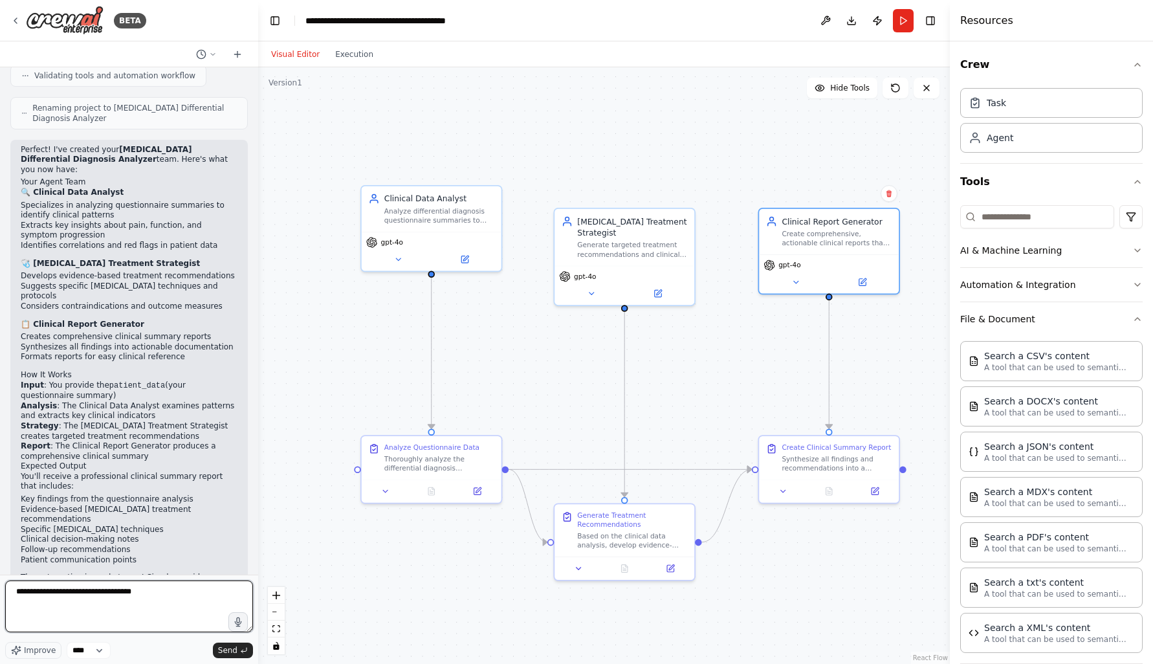
type textarea "**********"
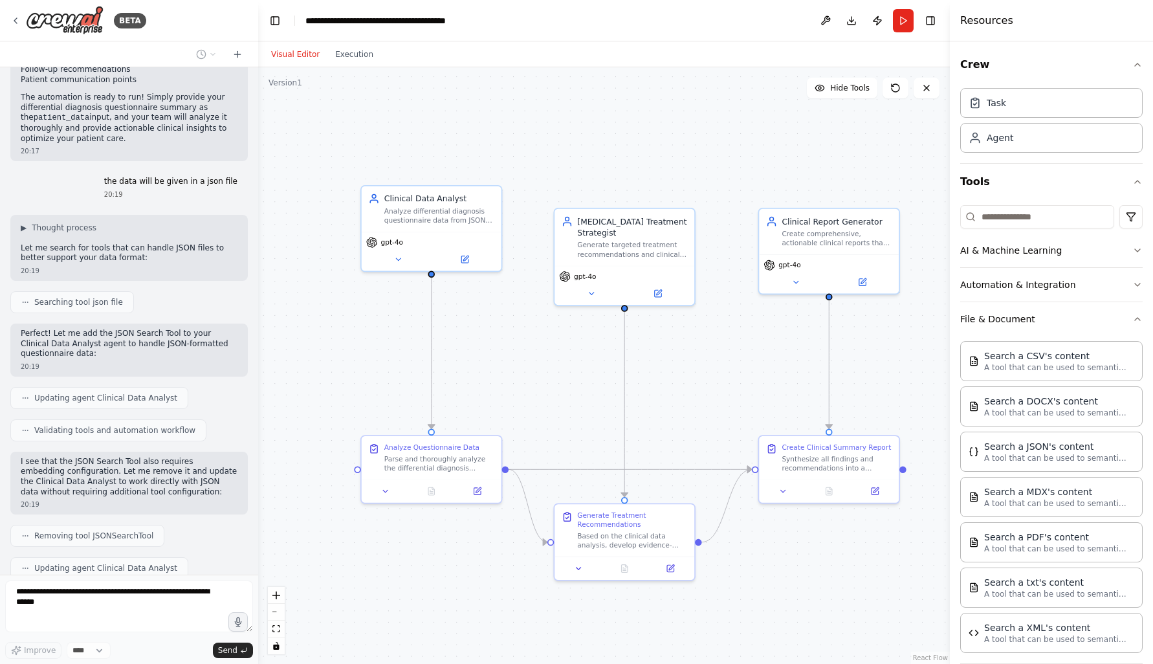
scroll to position [1474, 0]
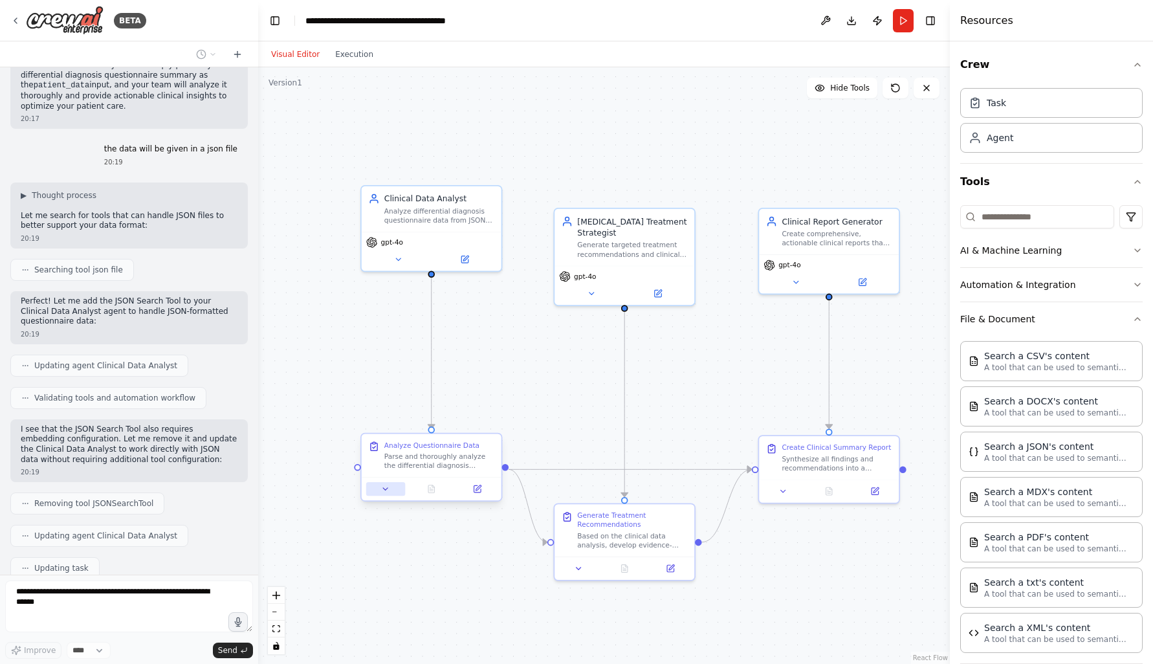
click at [378, 486] on button at bounding box center [385, 489] width 39 height 14
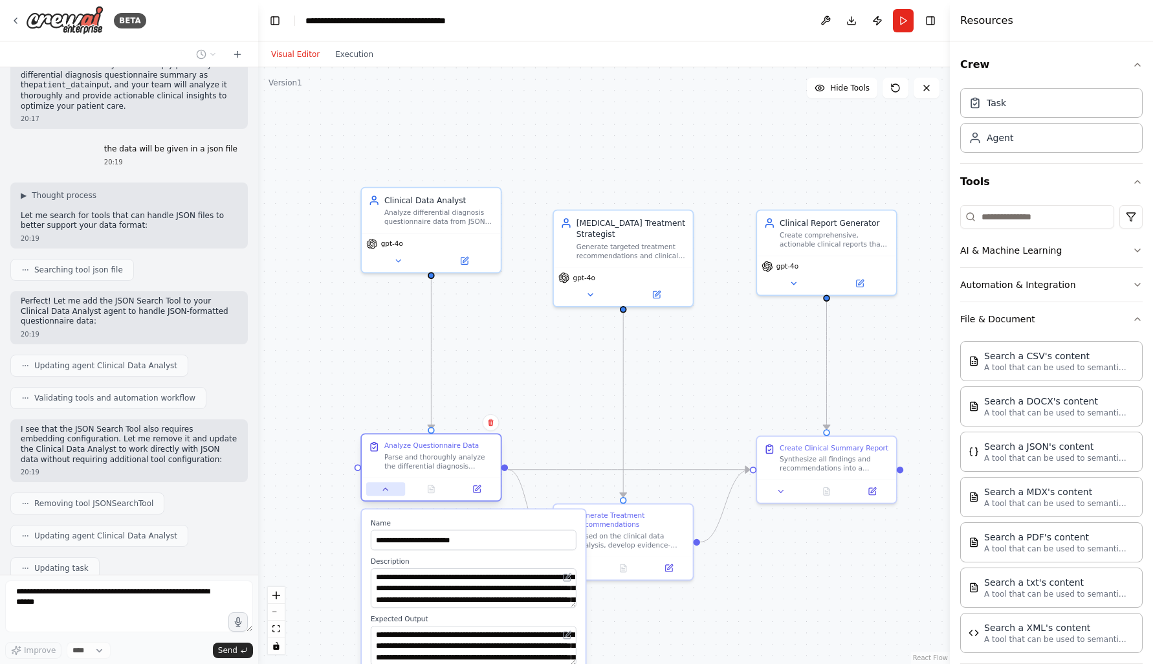
click at [382, 489] on icon at bounding box center [385, 489] width 9 height 9
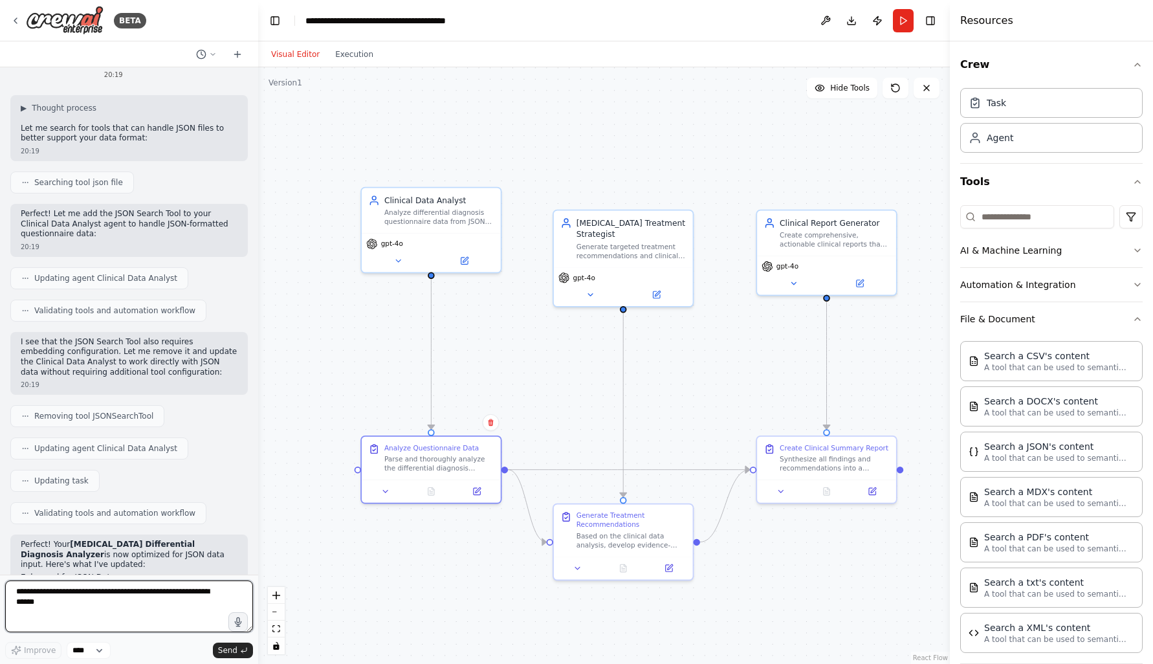
click at [54, 607] on textarea at bounding box center [129, 606] width 248 height 52
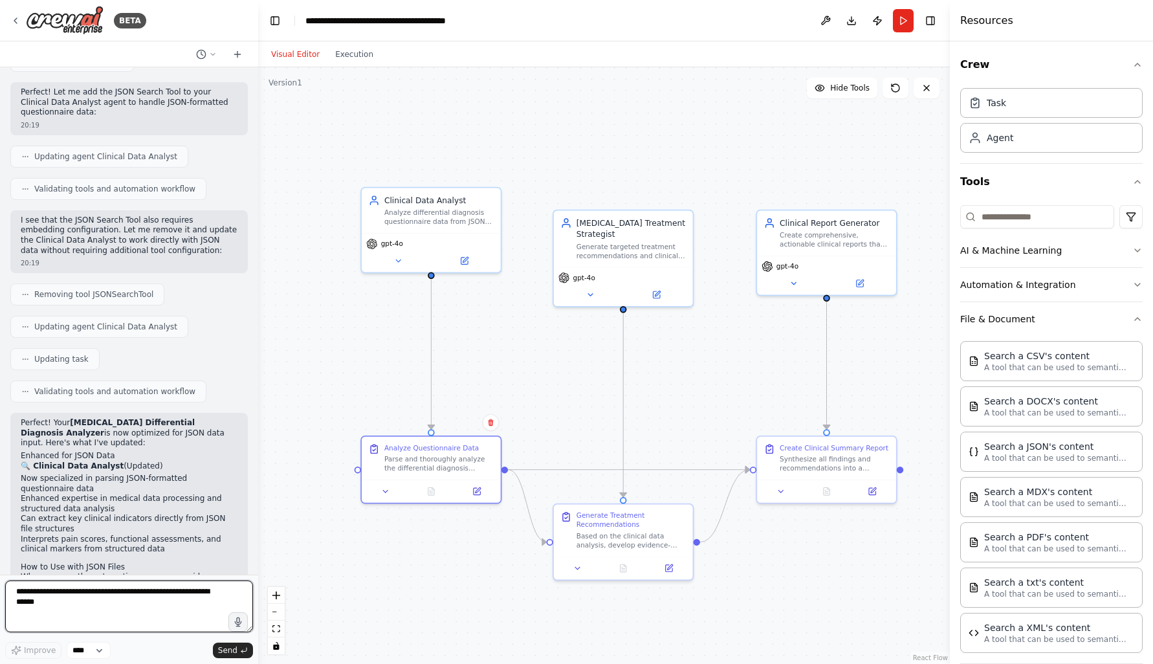
click at [102, 591] on textarea at bounding box center [129, 606] width 248 height 52
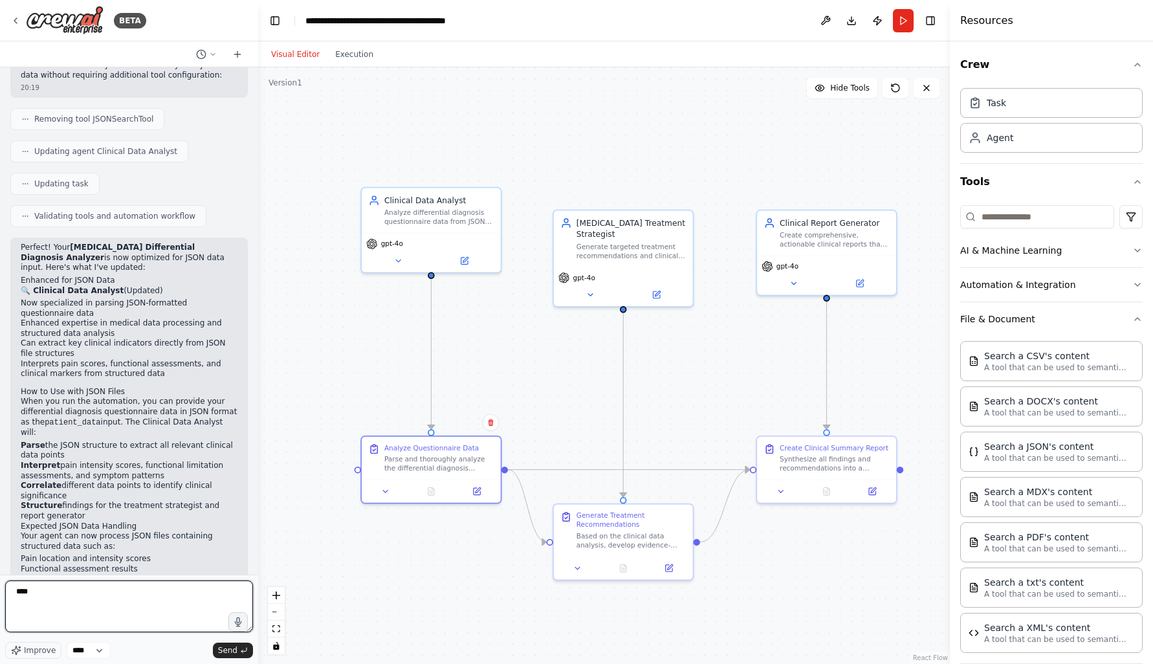
scroll to position [1868, 0]
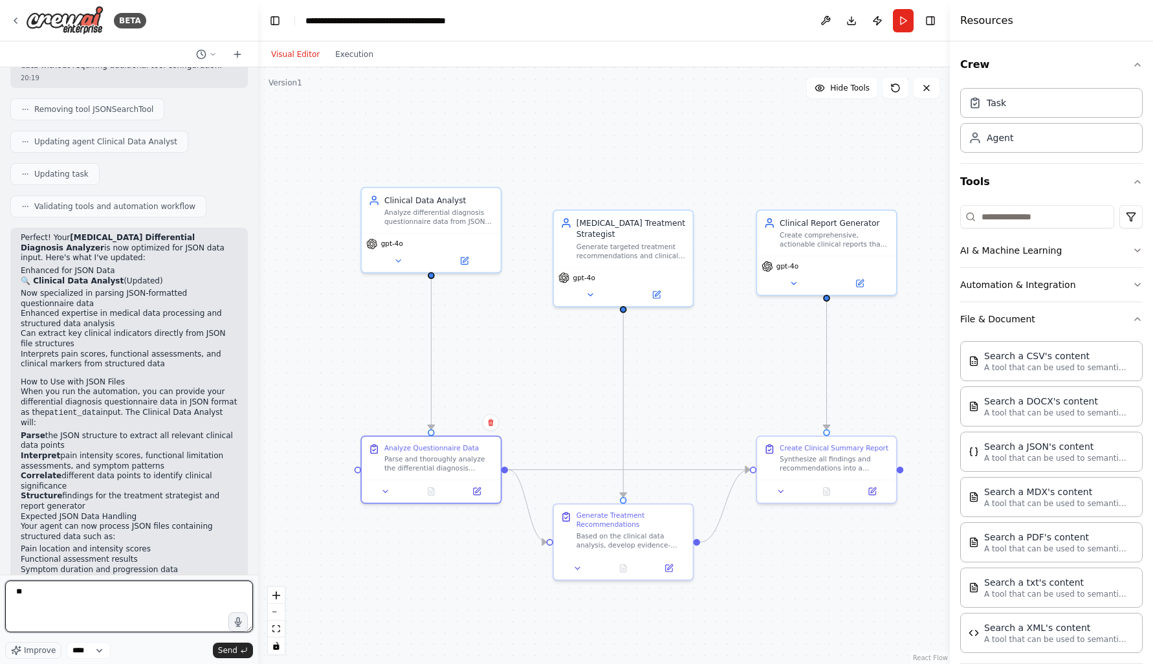
type textarea "*"
click at [1016, 450] on div "Search a JSON's content" at bounding box center [1055, 445] width 142 height 13
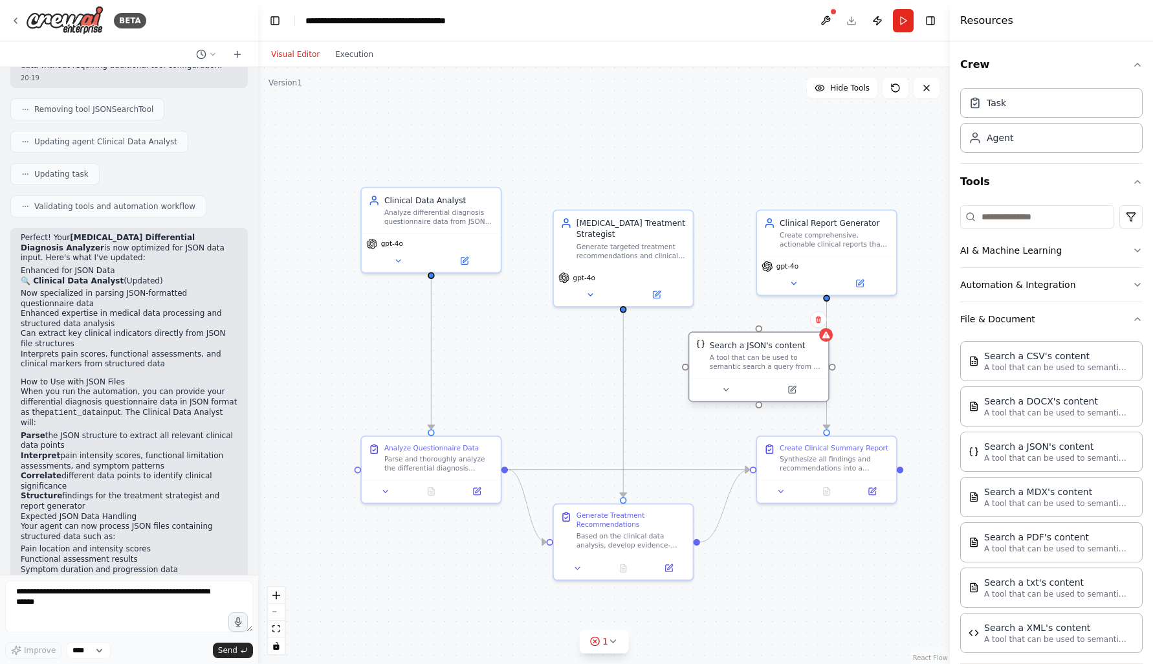
drag, startPoint x: 838, startPoint y: 395, endPoint x: 717, endPoint y: 362, distance: 125.6
click at [717, 362] on div "A tool that can be used to semantic search a query from a JSON's content." at bounding box center [766, 362] width 112 height 18
click at [780, 345] on div "Search a JSON's content" at bounding box center [758, 344] width 96 height 11
click at [793, 392] on icon at bounding box center [792, 389] width 6 height 6
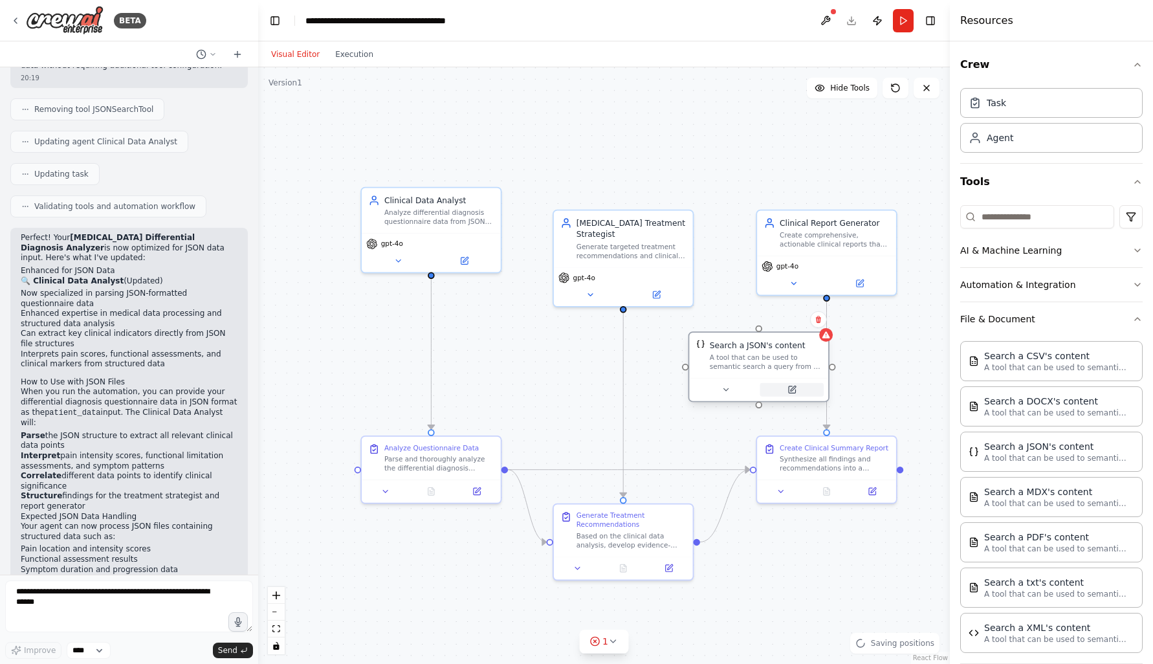
click at [794, 387] on icon at bounding box center [793, 388] width 5 height 5
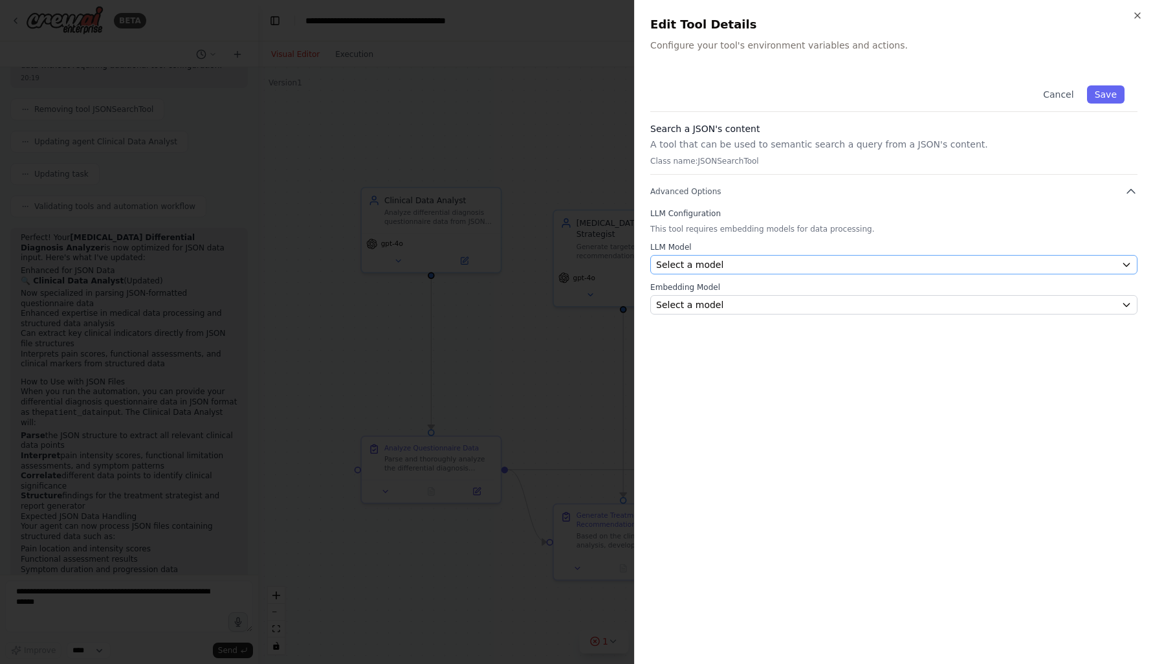
click at [830, 267] on div "Select a model" at bounding box center [886, 264] width 460 height 13
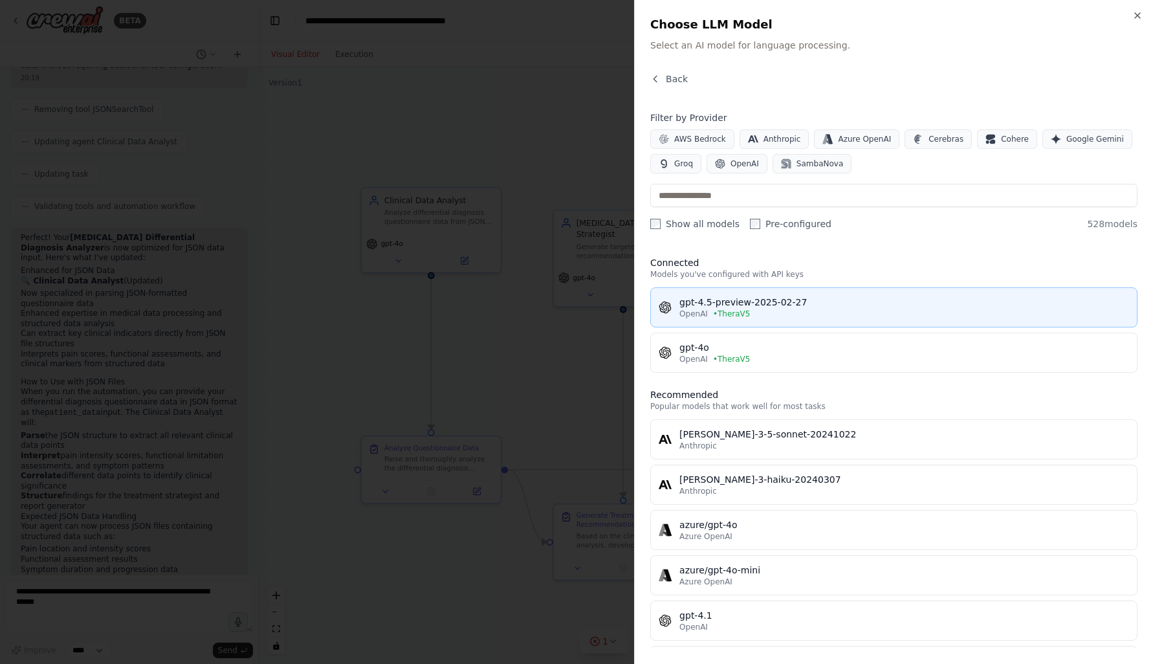
click at [824, 303] on div "gpt-4.5-preview-2025-02-27" at bounding box center [904, 302] width 450 height 13
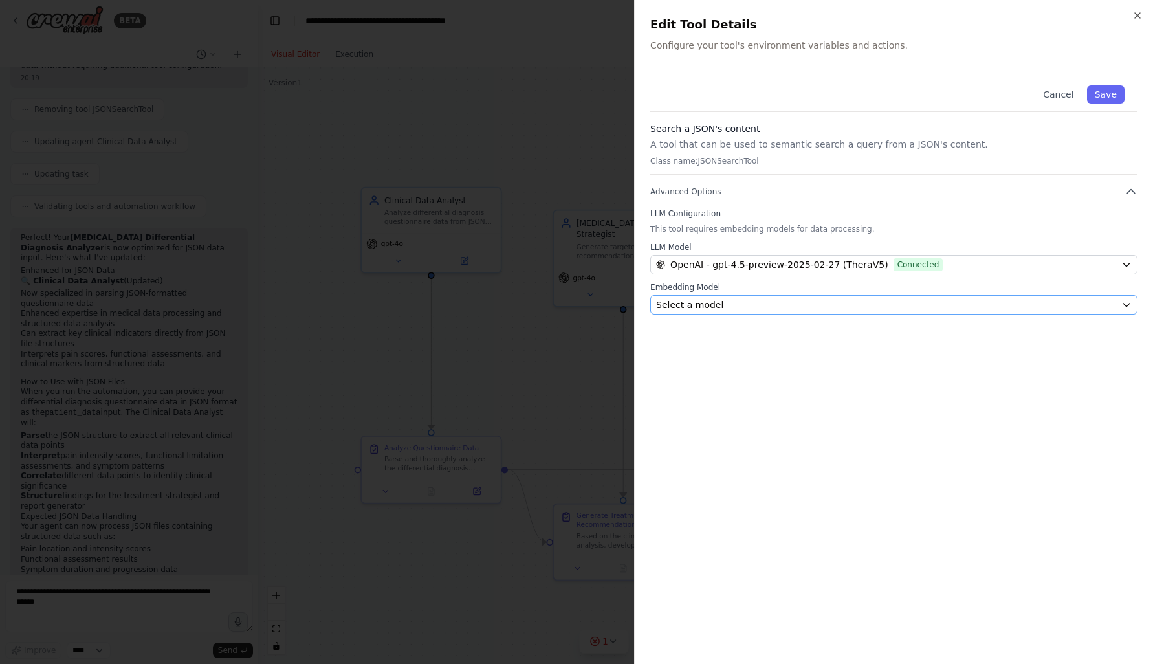
click at [824, 306] on div "Select a model" at bounding box center [886, 304] width 460 height 13
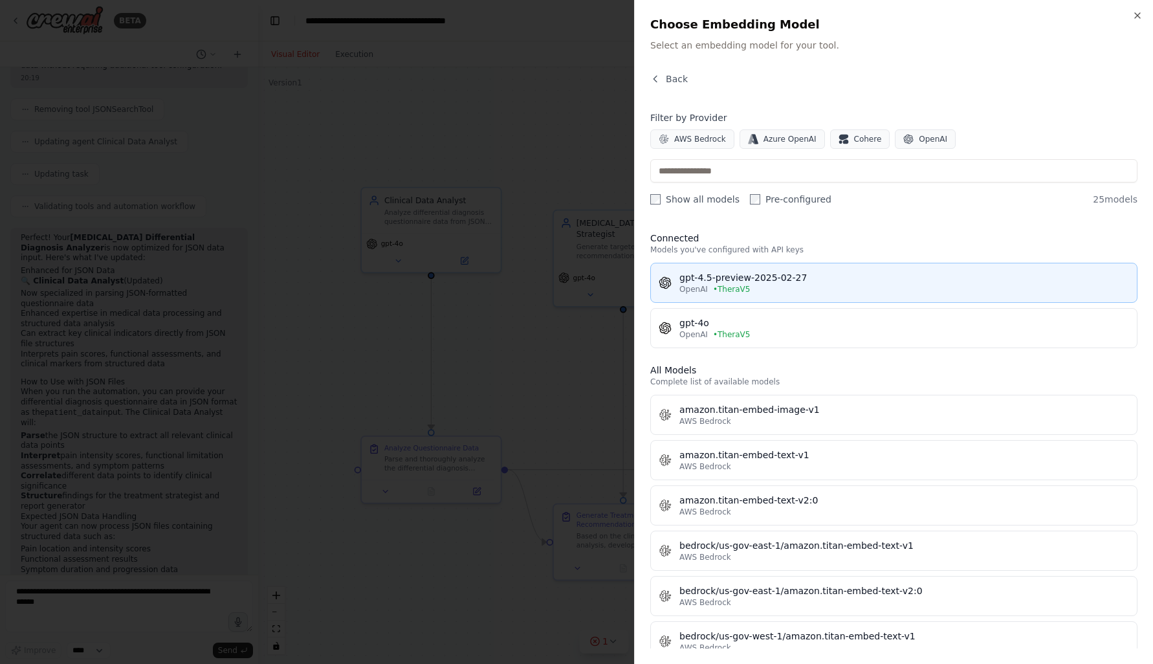
click at [816, 281] on div "gpt-4.5-preview-2025-02-27" at bounding box center [904, 277] width 450 height 13
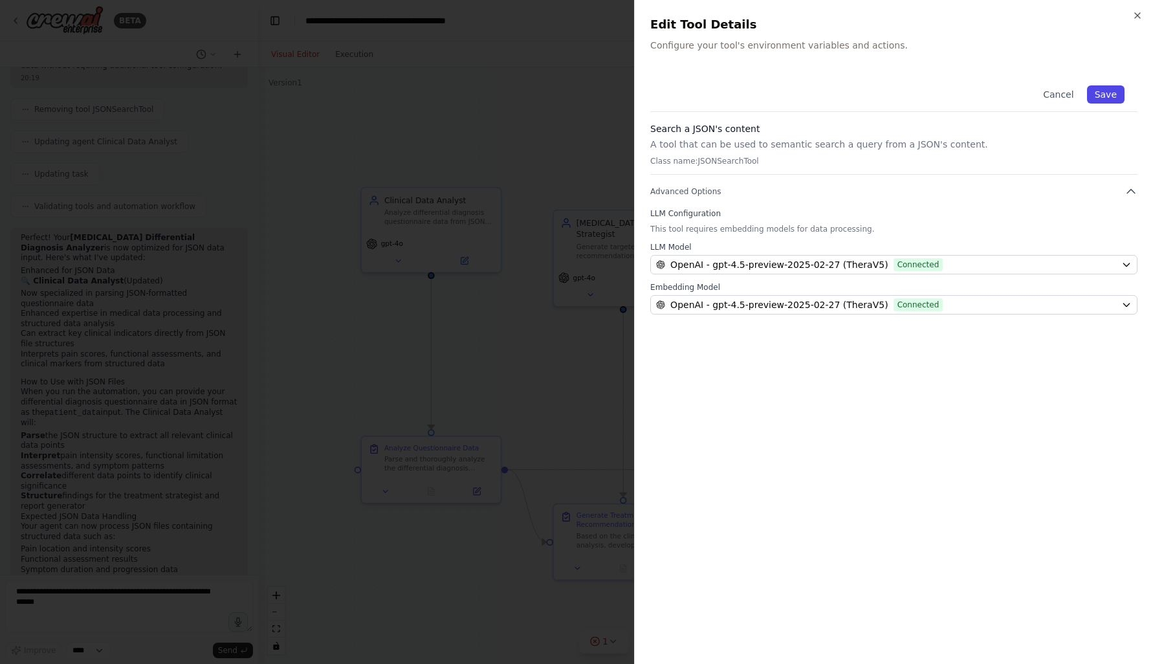
click at [1104, 95] on button "Save" at bounding box center [1106, 94] width 38 height 18
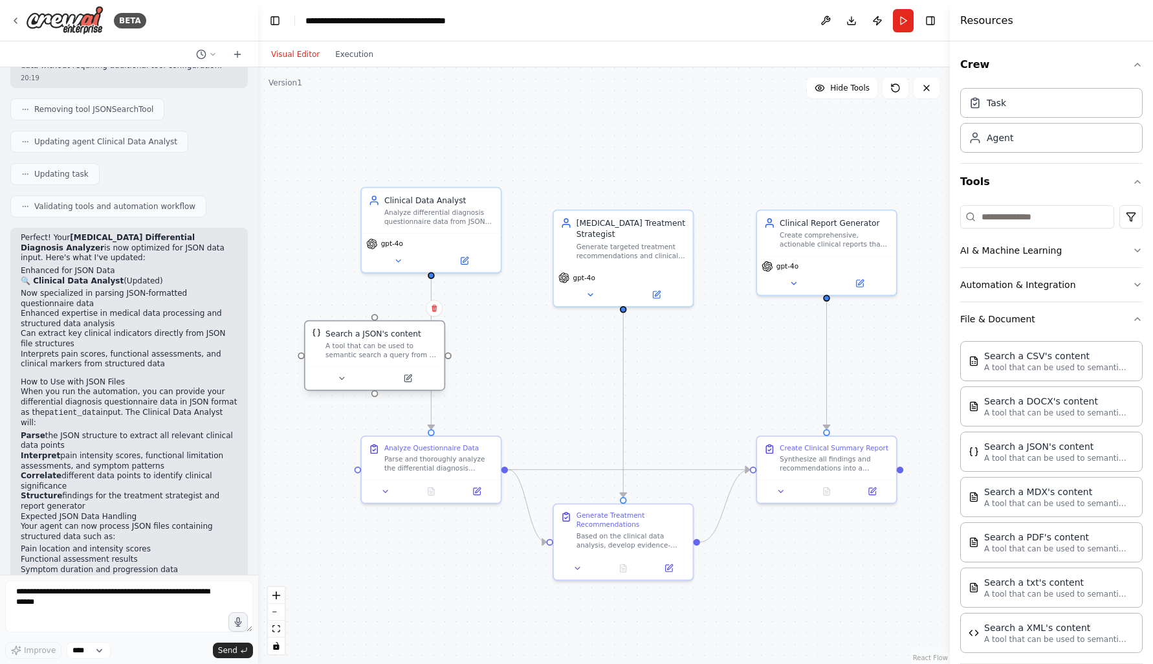
drag, startPoint x: 787, startPoint y: 369, endPoint x: 406, endPoint y: 356, distance: 381.9
click at [406, 356] on div "A tool that can be used to semantic search a query from a JSON's content." at bounding box center [381, 351] width 112 height 18
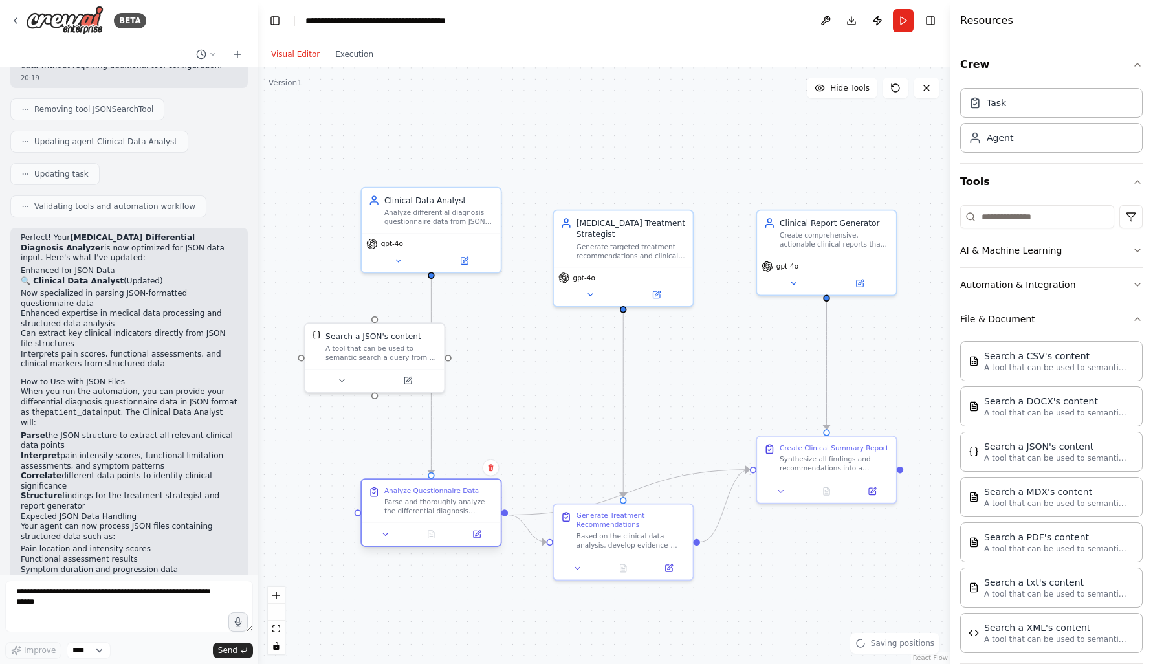
drag, startPoint x: 428, startPoint y: 448, endPoint x: 432, endPoint y: 498, distance: 50.0
click at [432, 498] on div "Analyze Questionnaire Data Parse and thoroughly analyze the differential diagno…" at bounding box center [438, 500] width 109 height 29
click at [430, 477] on div at bounding box center [431, 475] width 6 height 6
drag, startPoint x: 433, startPoint y: 278, endPoint x: 378, endPoint y: 321, distance: 69.6
click at [378, 321] on div ".deletable-edge-delete-btn { width: 20px; height: 20px; border: 0px solid #ffff…" at bounding box center [604, 365] width 692 height 596
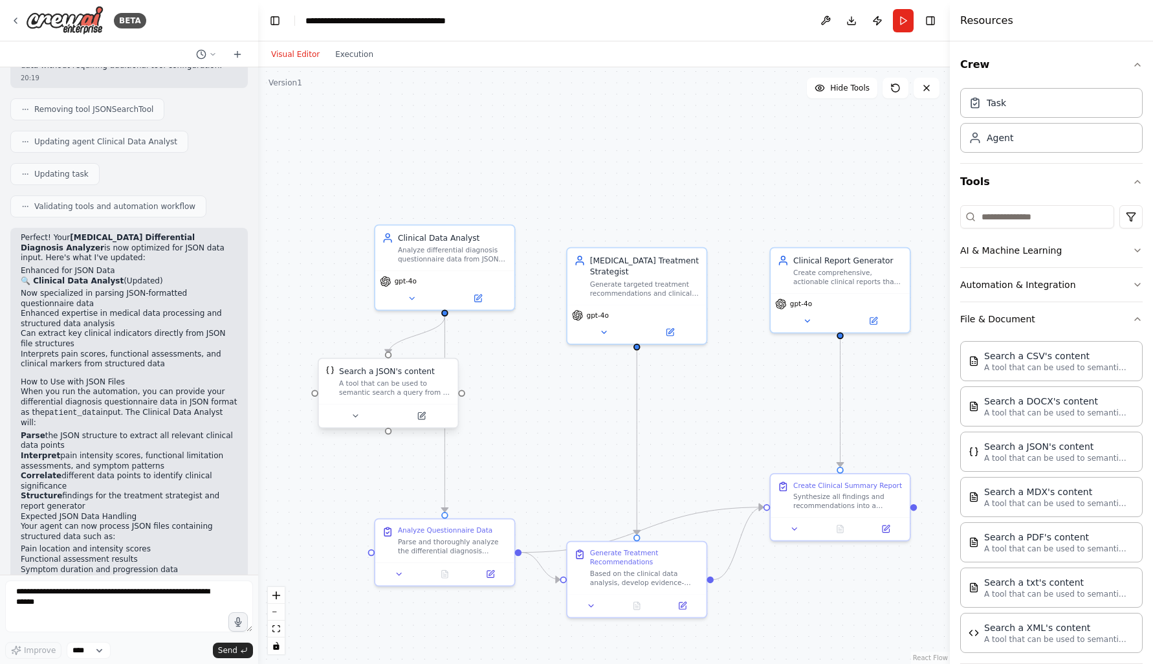
drag, startPoint x: 372, startPoint y: 397, endPoint x: 383, endPoint y: 424, distance: 29.9
click at [382, 424] on div ".deletable-edge-delete-btn { width: 20px; height: 20px; border: 0px solid #ffff…" at bounding box center [604, 365] width 692 height 596
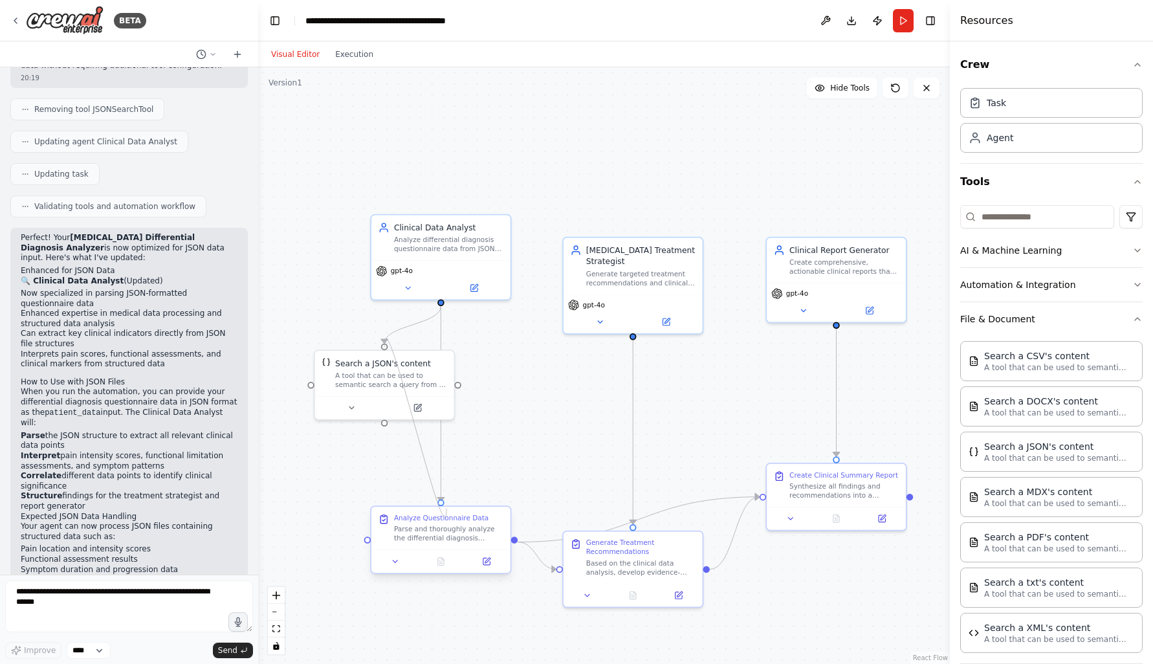
drag, startPoint x: 385, startPoint y: 420, endPoint x: 446, endPoint y: 508, distance: 107.3
click at [446, 508] on div "Clinical Data Analyst Analyze differential diagnosis questionnaire data from JS…" at bounding box center [661, 440] width 604 height 521
click at [440, 500] on div ".deletable-edge-delete-btn { width: 20px; height: 20px; border: 0px solid #ffff…" at bounding box center [661, 440] width 604 height 521
drag, startPoint x: 444, startPoint y: 494, endPoint x: 475, endPoint y: 434, distance: 68.0
click at [477, 433] on div ".deletable-edge-delete-btn { width: 20px; height: 20px; border: 0px solid #ffff…" at bounding box center [604, 365] width 692 height 596
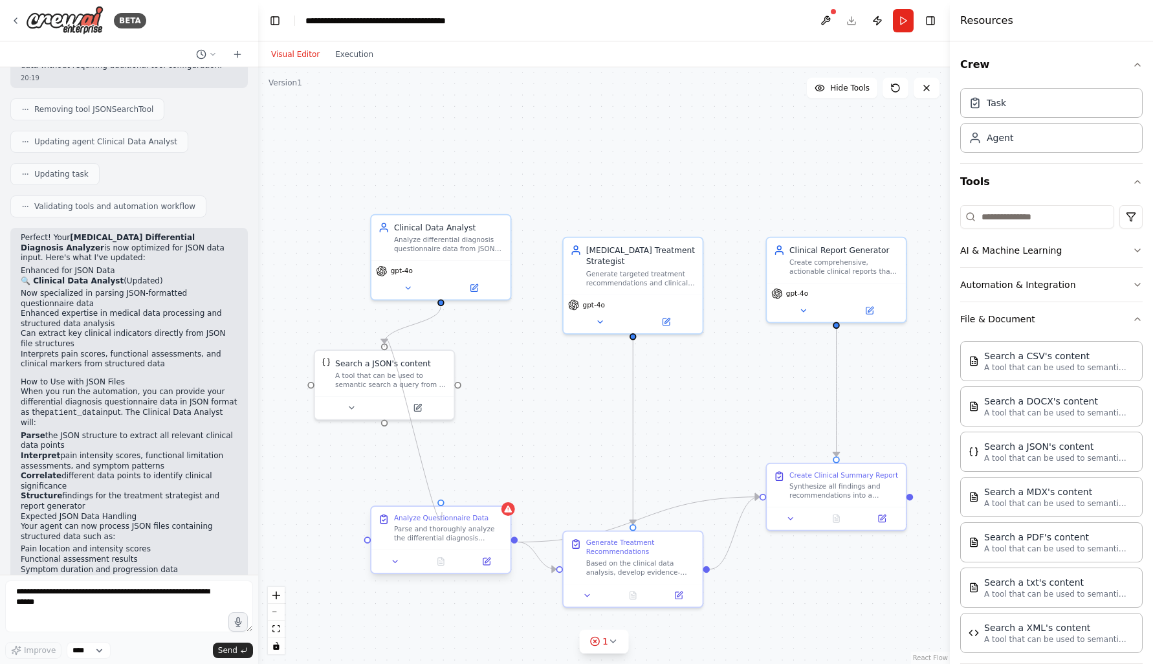
drag, startPoint x: 384, startPoint y: 418, endPoint x: 442, endPoint y: 512, distance: 111.0
click at [442, 512] on div "Clinical Data Analyst Analyze differential diagnosis questionnaire data from JS…" at bounding box center [661, 440] width 604 height 521
click at [439, 505] on div ".deletable-edge-delete-btn { width: 20px; height: 20px; border: 0px solid #ffff…" at bounding box center [604, 365] width 692 height 596
click at [429, 507] on div "Analyze Questionnaire Data Parse and thoroughly analyze the differential diagno…" at bounding box center [429, 528] width 139 height 43
drag, startPoint x: 430, startPoint y: 504, endPoint x: 390, endPoint y: 401, distance: 110.4
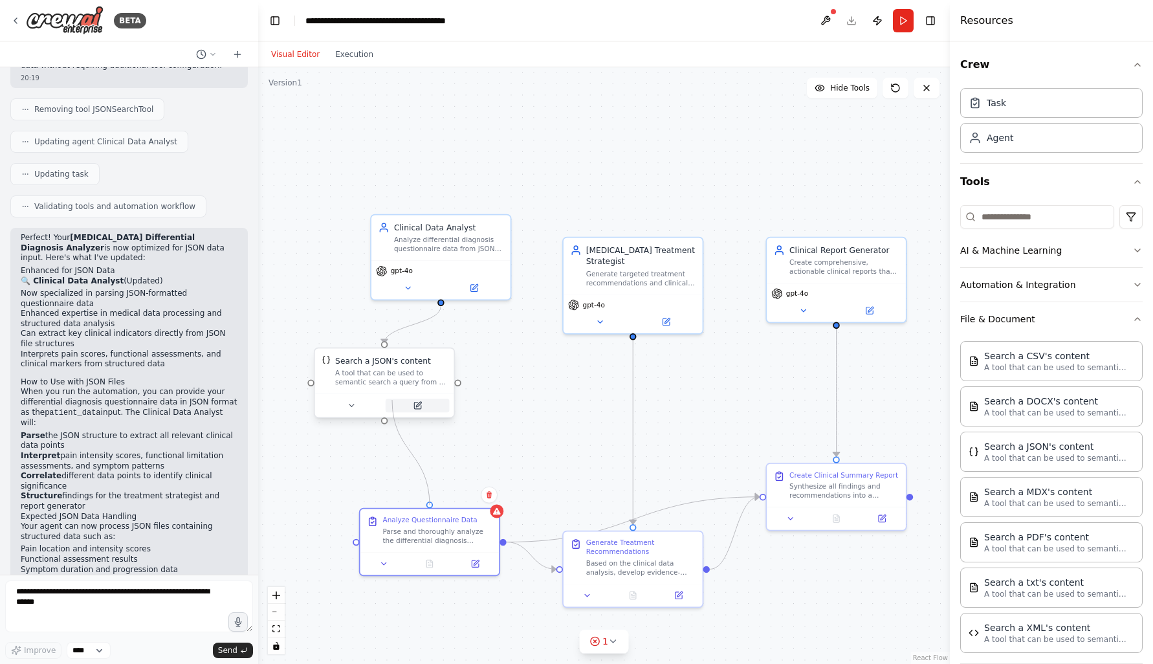
click at [390, 401] on div "Clinical Data Analyst Analyze differential diagnosis questionnaire data from JS…" at bounding box center [661, 440] width 604 height 521
drag, startPoint x: 390, startPoint y: 402, endPoint x: 412, endPoint y: 421, distance: 29.3
click at [412, 421] on div at bounding box center [407, 427] width 139 height 23
drag, startPoint x: 430, startPoint y: 505, endPoint x: 406, endPoint y: 449, distance: 60.3
click at [406, 449] on div ".deletable-edge-delete-btn { width: 20px; height: 20px; border: 0px solid #ffff…" at bounding box center [604, 365] width 692 height 596
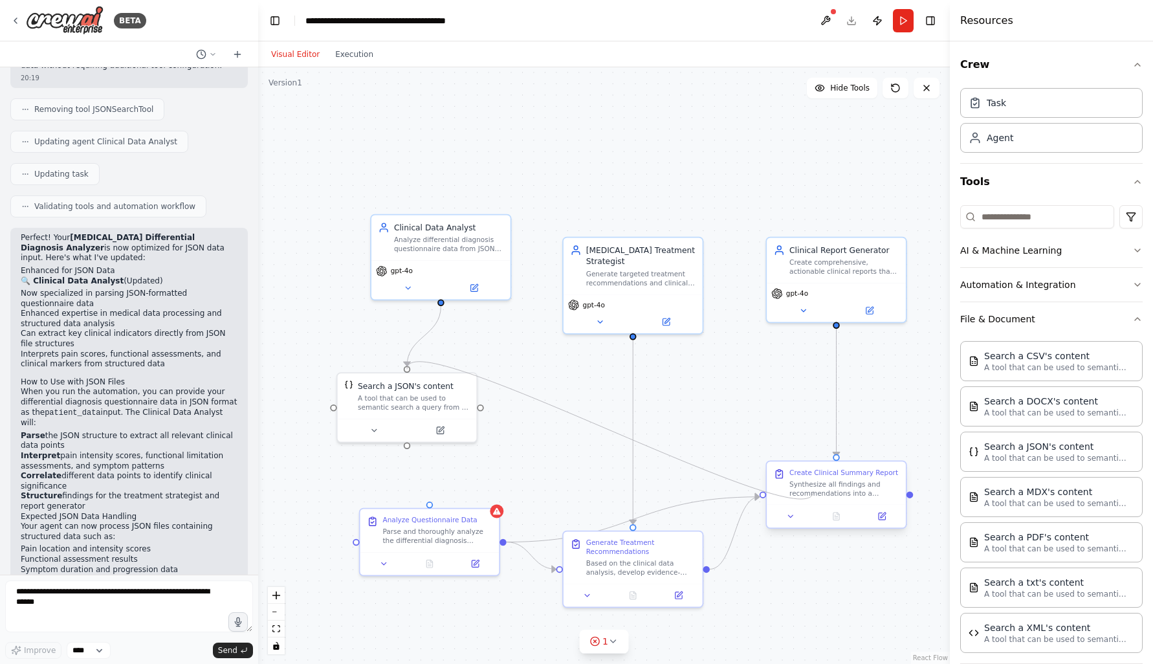
drag, startPoint x: 677, startPoint y: 530, endPoint x: 813, endPoint y: 491, distance: 141.5
click at [813, 491] on div "Clinical Data Analyst Analyze differential diagnosis questionnaire data from JS…" at bounding box center [661, 440] width 604 height 521
click at [633, 340] on div ".deletable-edge-delete-btn { width: 20px; height: 20px; border: 0px solid #ffff…" at bounding box center [604, 365] width 692 height 596
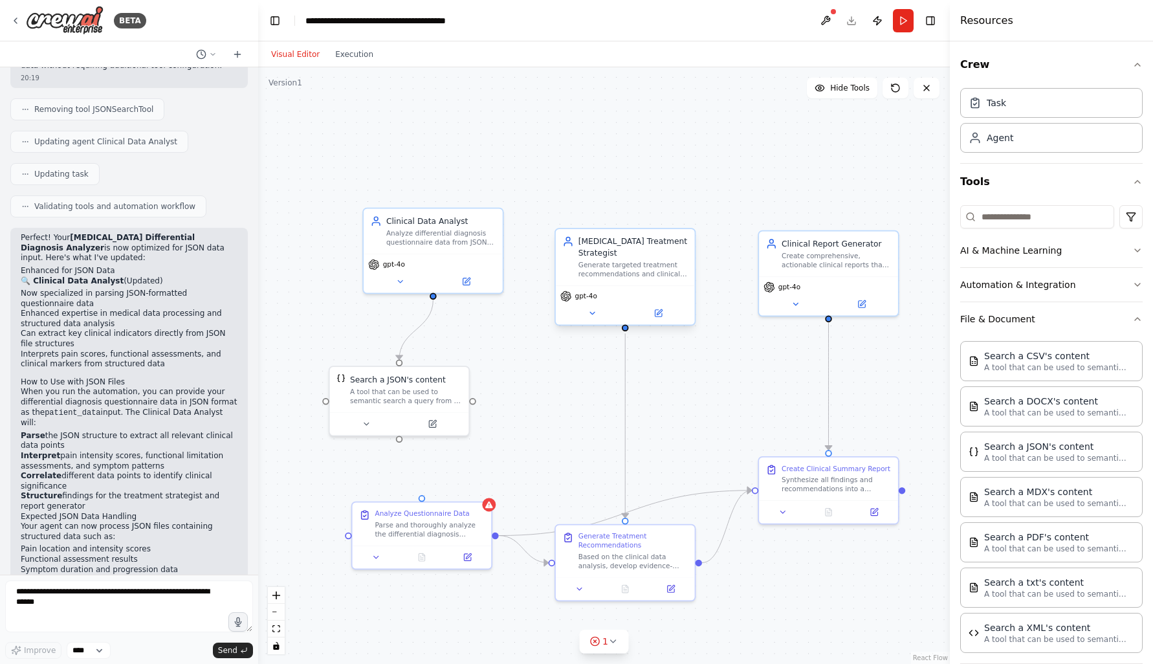
drag, startPoint x: 636, startPoint y: 337, endPoint x: 627, endPoint y: 329, distance: 11.4
click at [627, 329] on div ".deletable-edge-delete-btn { width: 20px; height: 20px; border: 0px solid #ffff…" at bounding box center [604, 365] width 692 height 596
drag, startPoint x: 625, startPoint y: 330, endPoint x: 748, endPoint y: 488, distance: 200.5
click at [748, 488] on div ".deletable-edge-delete-btn { width: 20px; height: 20px; border: 0px solid #ffff…" at bounding box center [653, 432] width 604 height 521
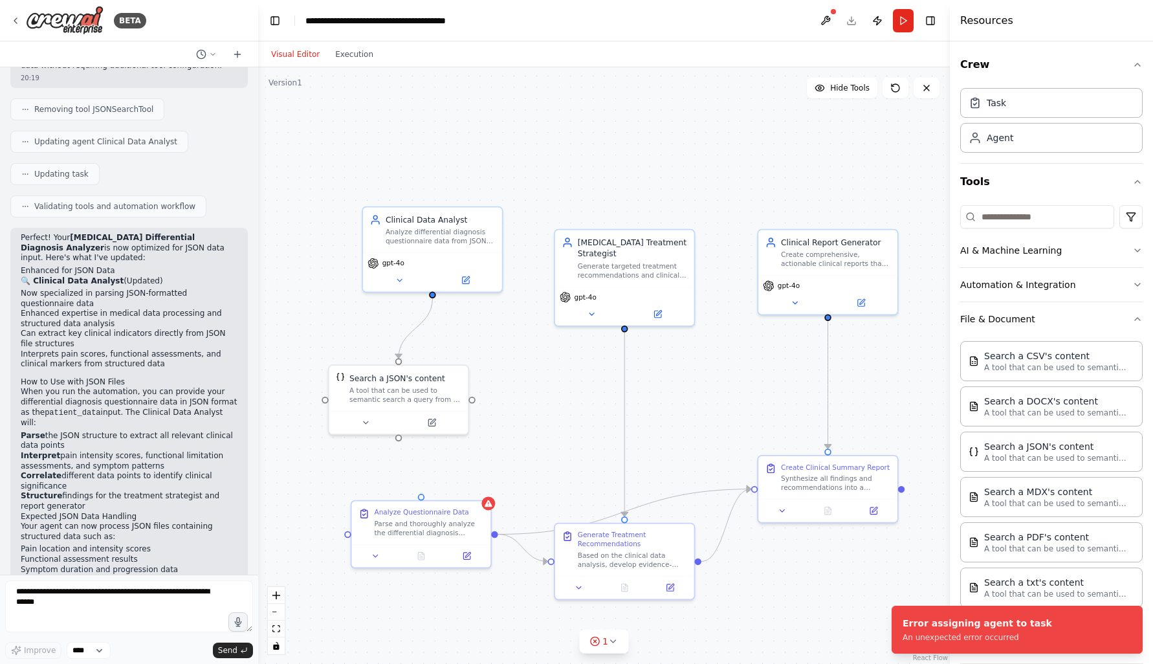
click at [699, 457] on div ".deletable-edge-delete-btn { width: 20px; height: 20px; border: 0px solid #ffff…" at bounding box center [604, 365] width 692 height 596
click at [1138, 617] on button "Notifications (F8)" at bounding box center [1132, 617] width 16 height 16
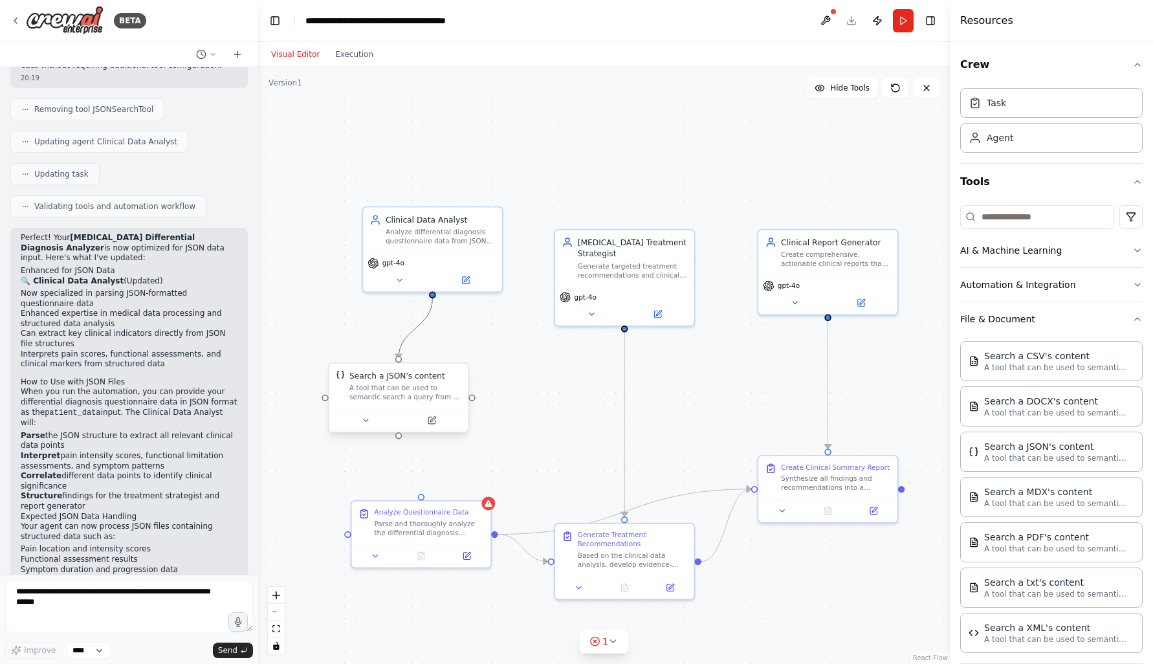
drag, startPoint x: 401, startPoint y: 345, endPoint x: 439, endPoint y: 369, distance: 45.4
click at [449, 382] on div ".deletable-edge-delete-btn { width: 20px; height: 20px; border: 0px solid #ffff…" at bounding box center [653, 432] width 604 height 521
drag, startPoint x: 398, startPoint y: 352, endPoint x: 424, endPoint y: 507, distance: 156.8
click at [424, 507] on div ".deletable-edge-delete-btn { width: 20px; height: 20px; border: 0px solid #ffff…" at bounding box center [653, 432] width 604 height 521
click at [399, 372] on div "Search a JSON's content" at bounding box center [397, 375] width 96 height 11
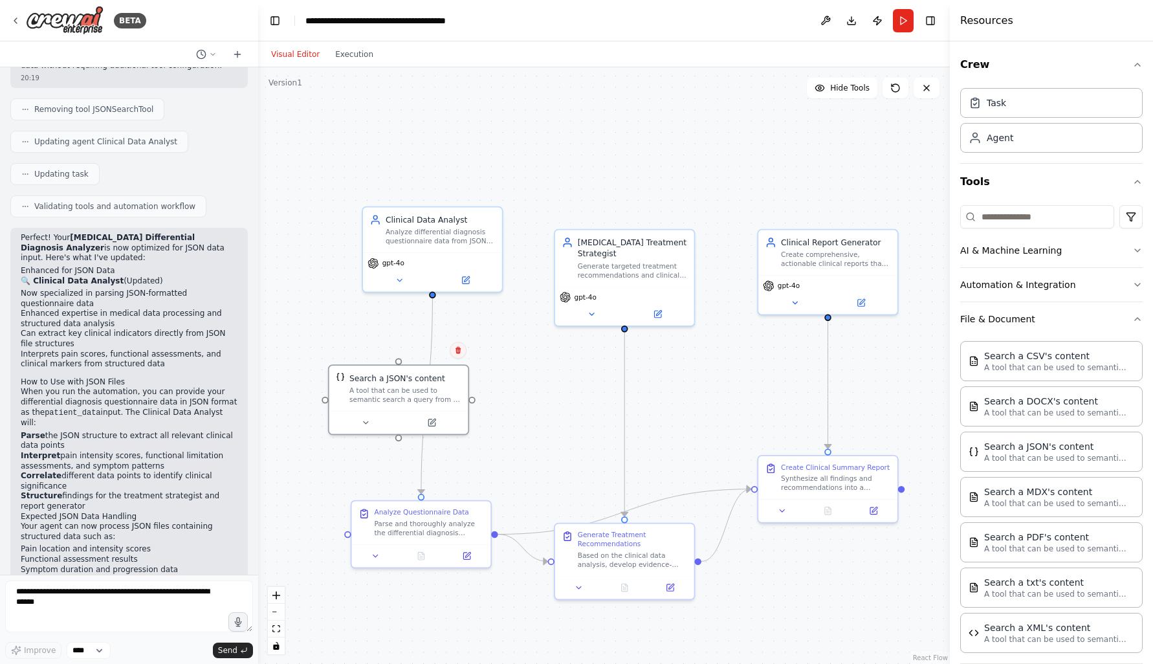
click at [464, 348] on button at bounding box center [458, 350] width 17 height 17
click at [430, 351] on button "Confirm" at bounding box center [421, 350] width 46 height 16
click at [456, 230] on div "Analyze differential diagnosis questionnaire data from JSON format to identify …" at bounding box center [440, 234] width 109 height 18
click at [454, 230] on div "Analyze differential diagnosis questionnaire data from JSON format to identify …" at bounding box center [440, 234] width 109 height 18
click at [598, 213] on div ".deletable-edge-delete-btn { width: 20px; height: 20px; border: 0px solid #ffff…" at bounding box center [604, 365] width 692 height 596
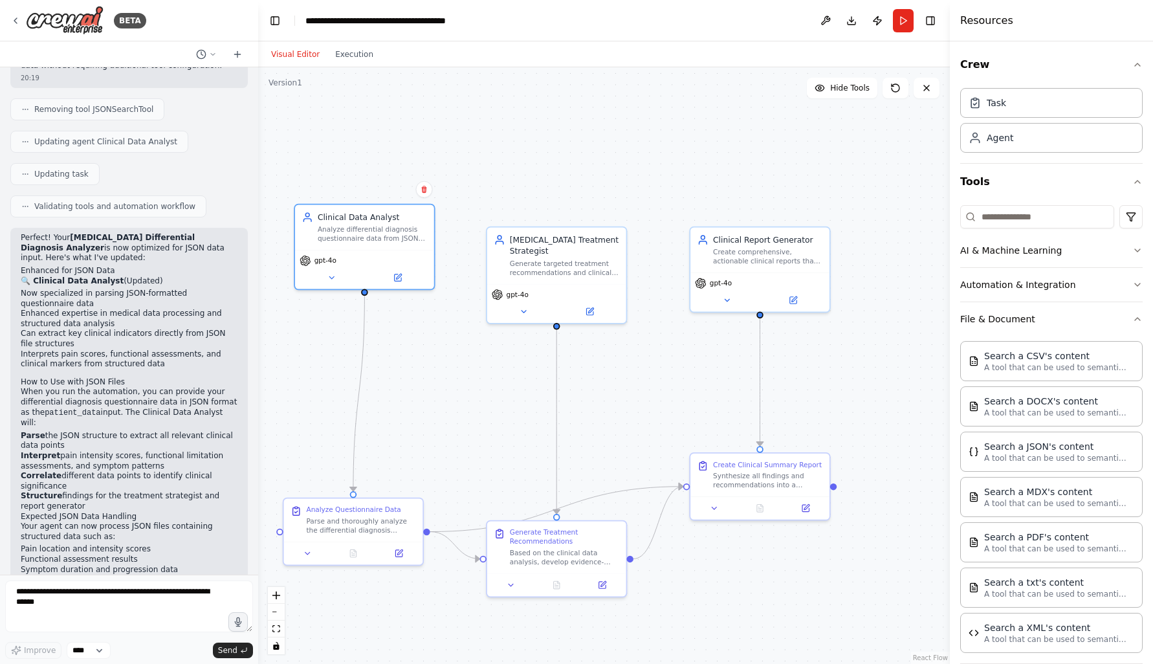
drag, startPoint x: 593, startPoint y: 188, endPoint x: 527, endPoint y: 184, distance: 66.7
click at [527, 184] on div ".deletable-edge-delete-btn { width: 20px; height: 20px; border: 0px solid #ffff…" at bounding box center [604, 365] width 692 height 596
click at [371, 221] on div "Clinical Data Analyst Analyze differential diagnosis questionnaire data from JS…" at bounding box center [374, 224] width 109 height 32
click at [398, 271] on icon at bounding box center [399, 273] width 6 height 6
click at [397, 270] on icon at bounding box center [399, 274] width 9 height 9
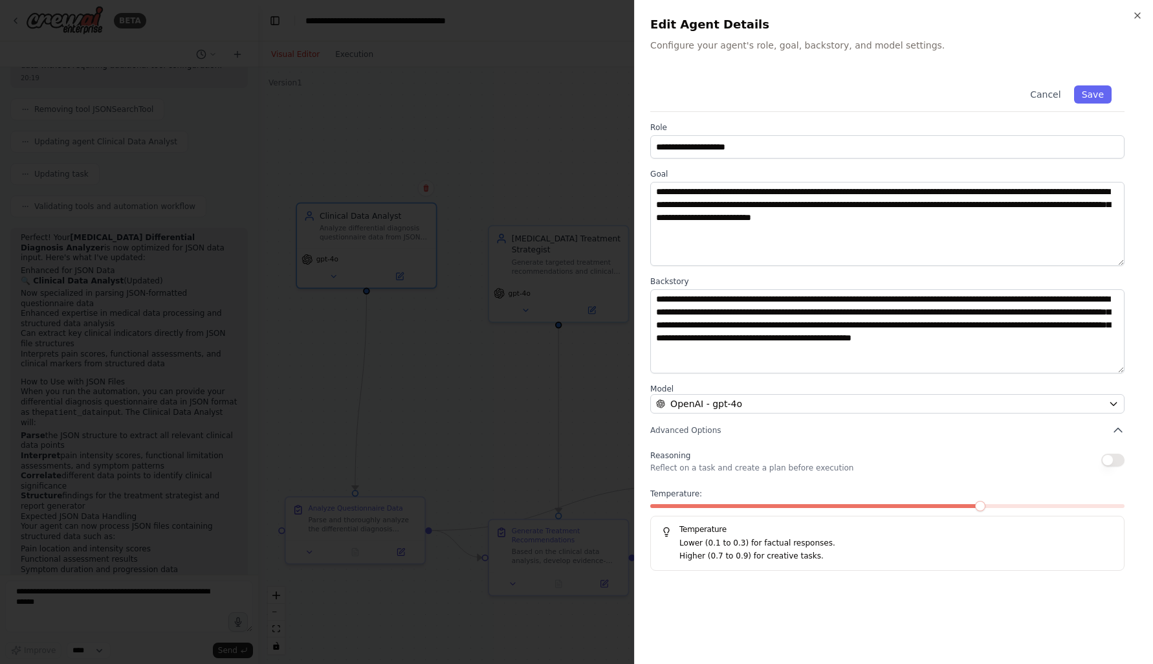
click at [384, 258] on div at bounding box center [576, 332] width 1153 height 664
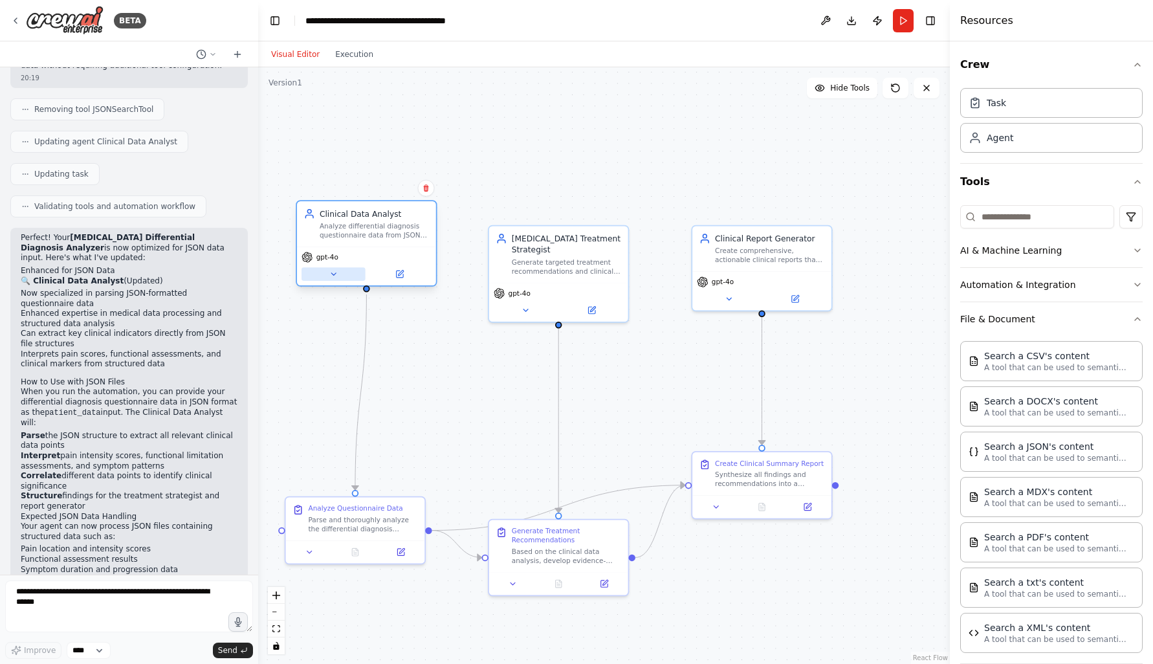
click at [342, 273] on button at bounding box center [333, 274] width 64 height 14
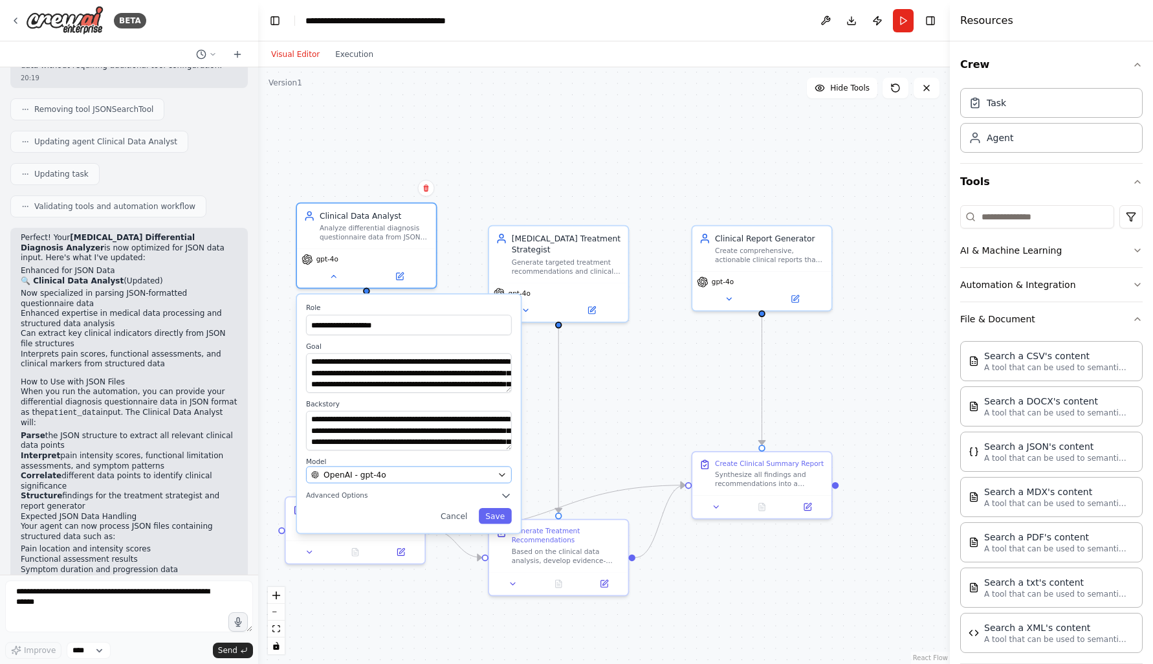
click at [459, 474] on div "OpenAI - gpt-4o" at bounding box center [402, 474] width 182 height 11
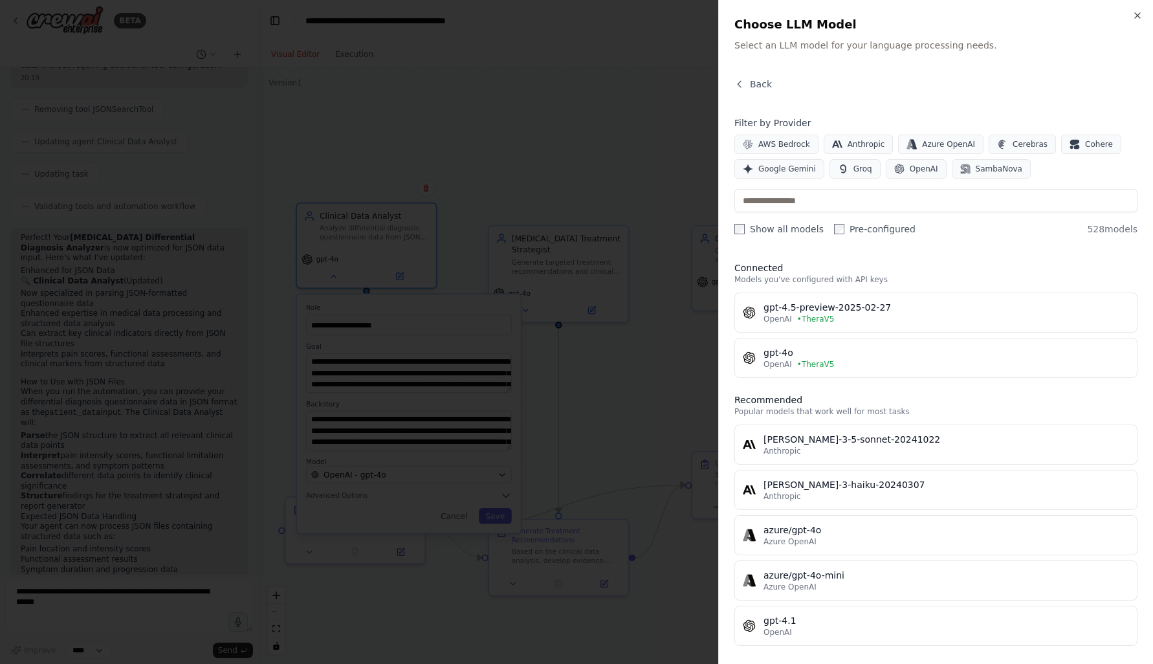
click at [653, 384] on div at bounding box center [576, 332] width 1153 height 664
